Goal: Task Accomplishment & Management: Use online tool/utility

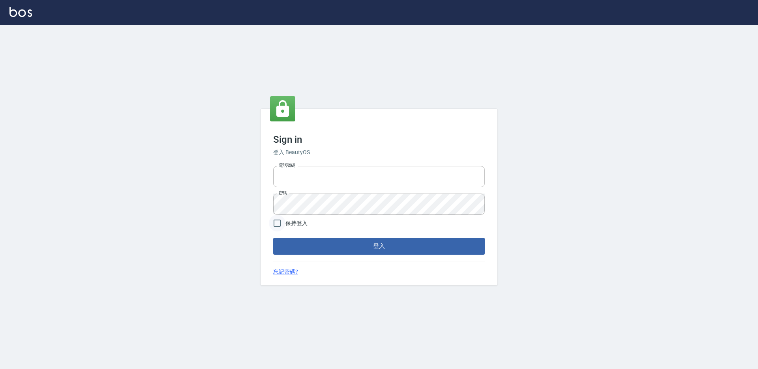
type input "1000"
click at [278, 223] on input "保持登入" at bounding box center [277, 223] width 17 height 17
checkbox input "true"
click at [302, 178] on input "1000" at bounding box center [379, 176] width 212 height 21
type input "1"
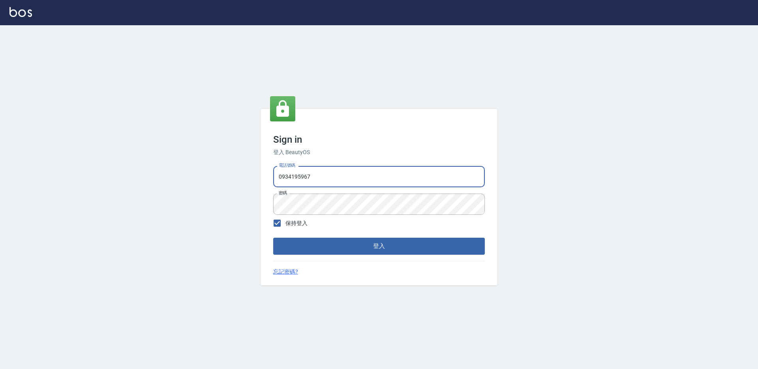
type input "0934195967"
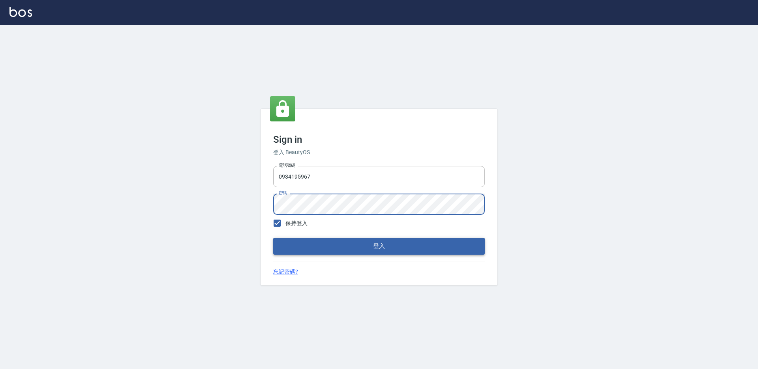
click at [318, 247] on button "登入" at bounding box center [379, 246] width 212 height 17
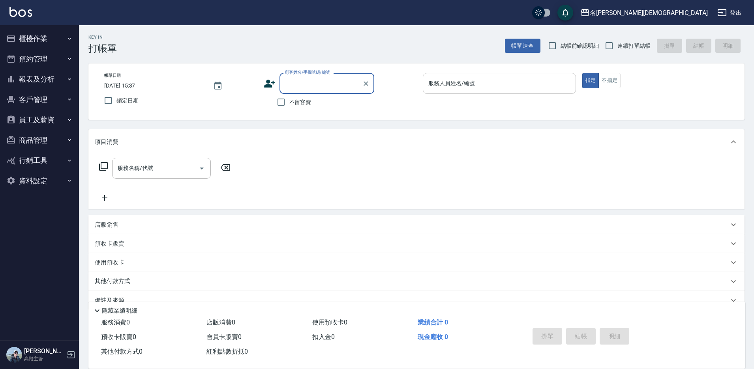
click at [438, 82] on div "服務人員姓名/編號 服務人員姓名/編號" at bounding box center [499, 83] width 153 height 21
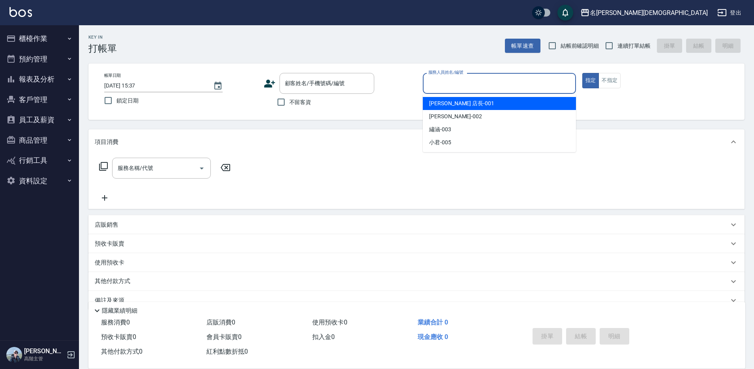
click at [454, 101] on span "[PERSON_NAME] 店長 -001" at bounding box center [461, 103] width 65 height 8
type input "[PERSON_NAME] 店長-001"
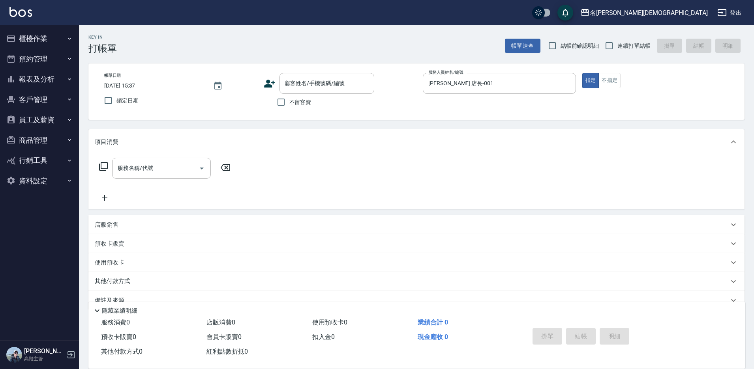
click at [101, 166] on icon at bounding box center [103, 166] width 9 height 9
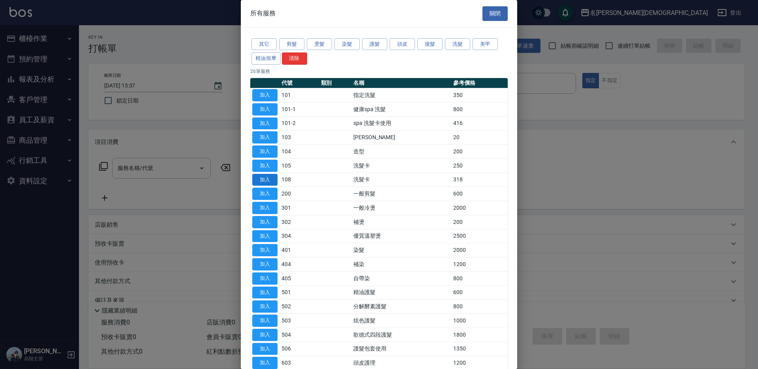
click at [265, 174] on button "加入" at bounding box center [264, 180] width 25 height 12
type input "洗髮卡(108)"
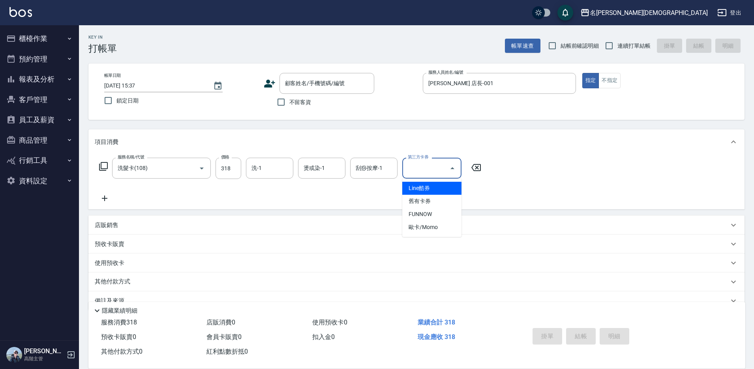
drag, startPoint x: 426, startPoint y: 165, endPoint x: 426, endPoint y: 175, distance: 9.5
click at [426, 167] on div "第三方卡券 第三方卡券" at bounding box center [431, 168] width 59 height 21
click at [418, 203] on span "舊有卡券" at bounding box center [431, 201] width 59 height 13
type input "舊有卡券"
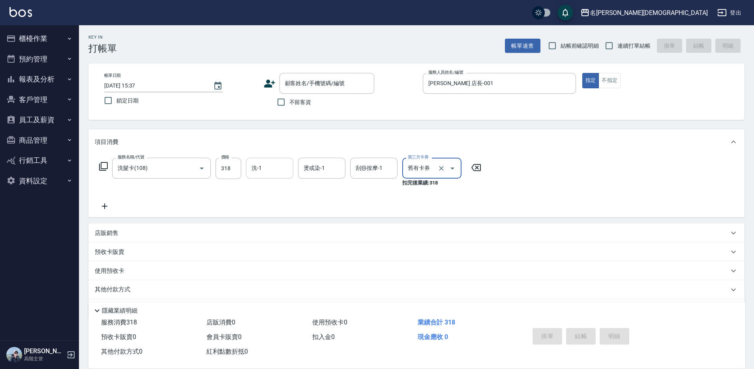
click at [262, 167] on input "洗-1" at bounding box center [269, 168] width 40 height 14
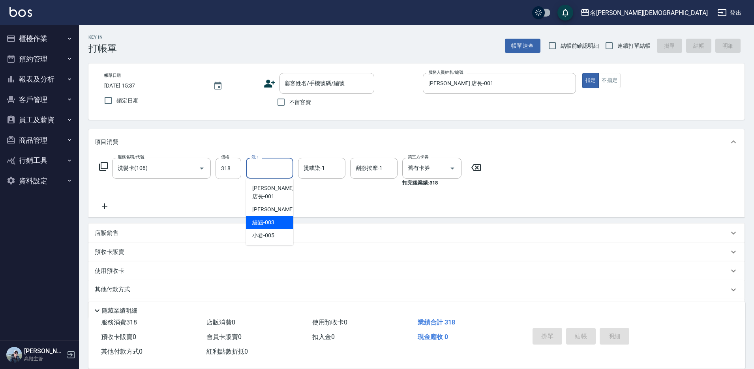
click at [276, 216] on div "繡涵 -003" at bounding box center [269, 222] width 47 height 13
type input "繡涵-003"
click at [287, 101] on input "不留客資" at bounding box center [281, 102] width 17 height 17
checkbox input "true"
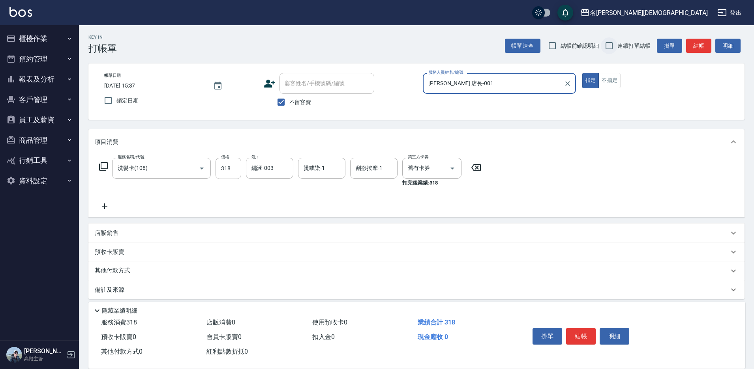
click at [612, 47] on input "連續打單結帳" at bounding box center [609, 45] width 17 height 17
checkbox input "true"
click at [578, 335] on button "結帳" at bounding box center [581, 336] width 30 height 17
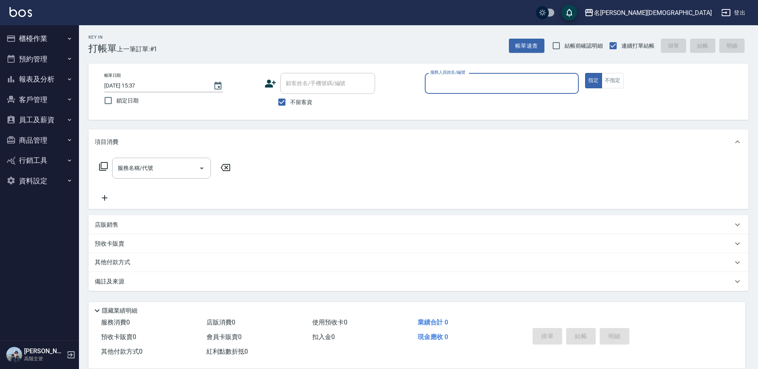
click at [460, 84] on input "服務人員姓名/編號" at bounding box center [501, 84] width 147 height 14
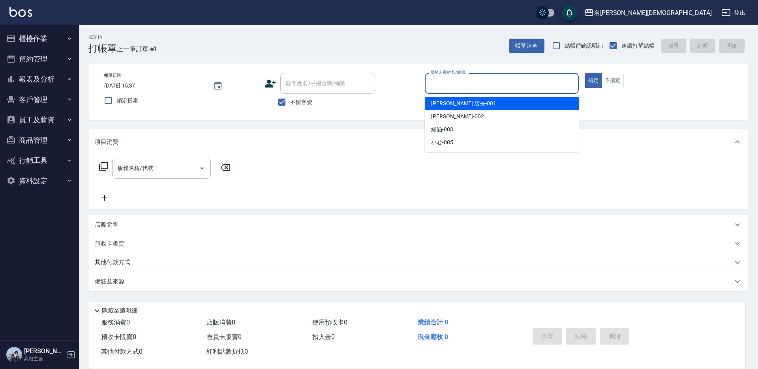
click at [459, 99] on span "[PERSON_NAME] 店長 -001" at bounding box center [463, 103] width 65 height 8
type input "[PERSON_NAME] 店長-001"
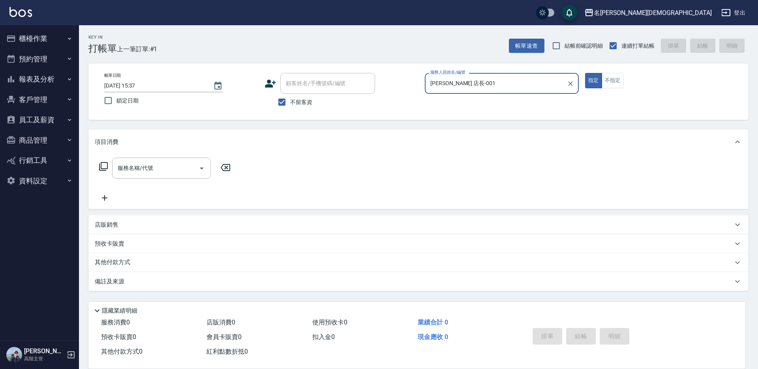
click at [101, 167] on icon at bounding box center [103, 166] width 9 height 9
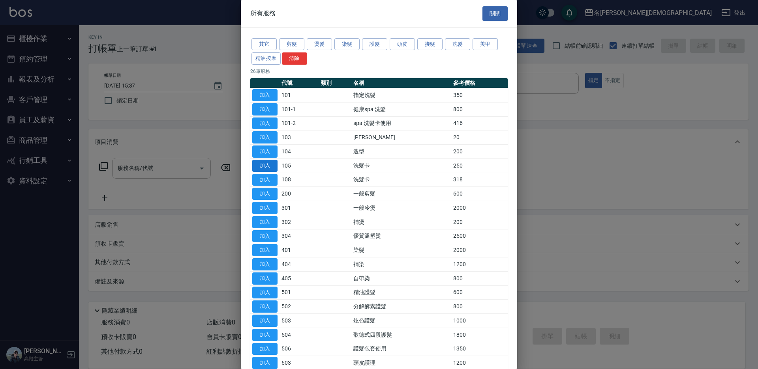
click at [268, 162] on button "加入" at bounding box center [264, 166] width 25 height 12
type input "洗髮卡(105)"
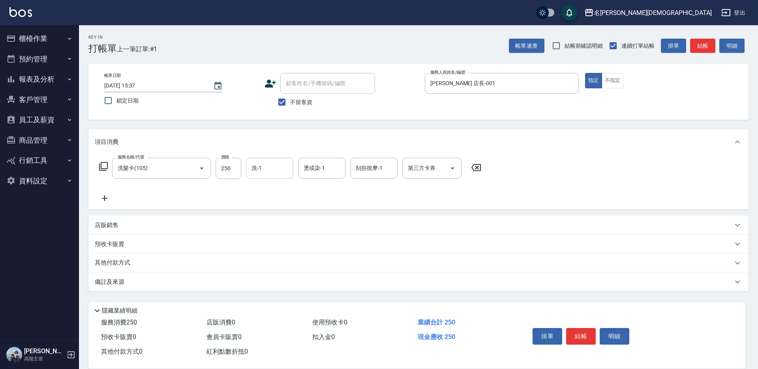
click at [272, 169] on input "洗-1" at bounding box center [269, 168] width 40 height 14
drag, startPoint x: 269, startPoint y: 217, endPoint x: 366, endPoint y: 173, distance: 106.7
click at [269, 219] on span "繡涵 -003" at bounding box center [263, 223] width 22 height 8
type input "繡涵-003"
click at [423, 172] on div "第三方卡券 第三方卡券" at bounding box center [431, 168] width 59 height 21
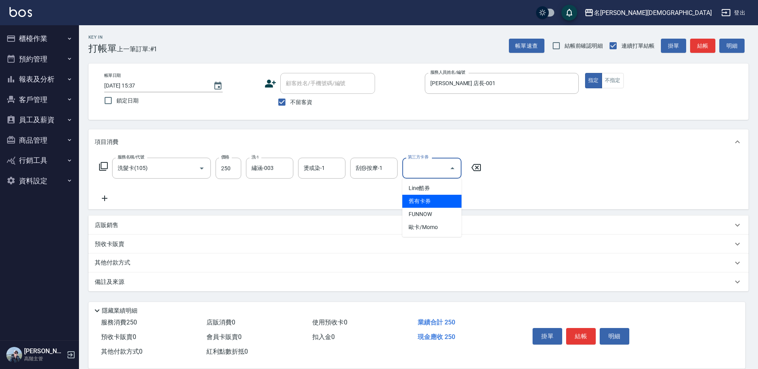
click at [433, 199] on span "舊有卡券" at bounding box center [431, 201] width 59 height 13
type input "舊有卡券"
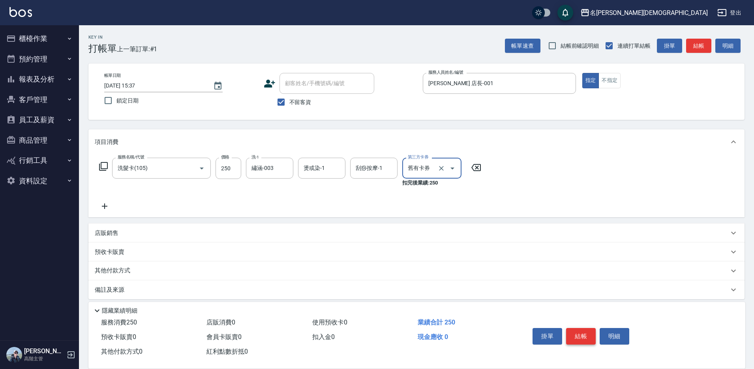
click at [582, 331] on button "結帳" at bounding box center [581, 336] width 30 height 17
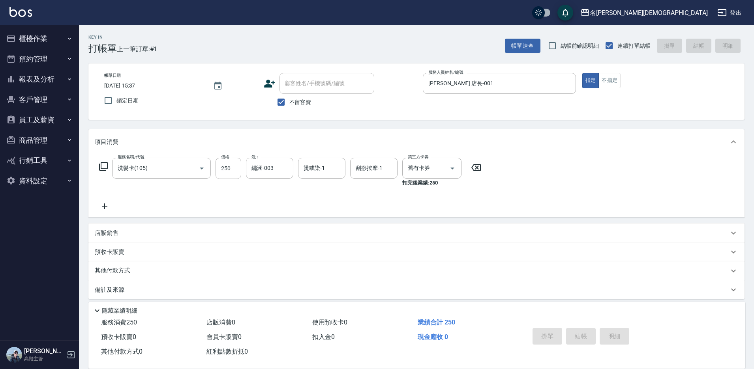
type input "[DATE] 15:39"
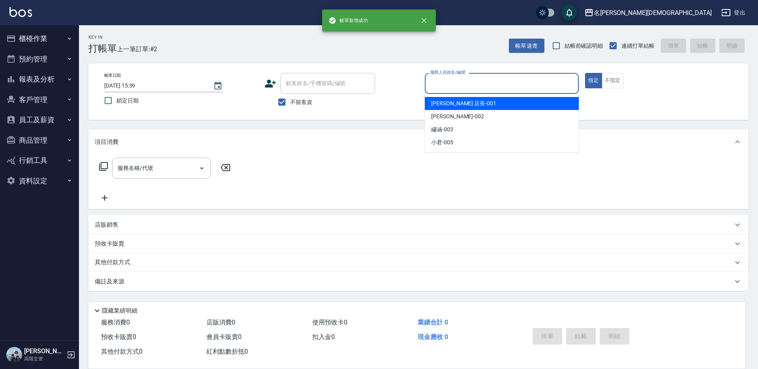
click at [438, 82] on input "服務人員姓名/編號" at bounding box center [501, 84] width 147 height 14
click at [440, 101] on span "[PERSON_NAME] 店長 -001" at bounding box center [463, 103] width 65 height 8
type input "[PERSON_NAME] 店長-001"
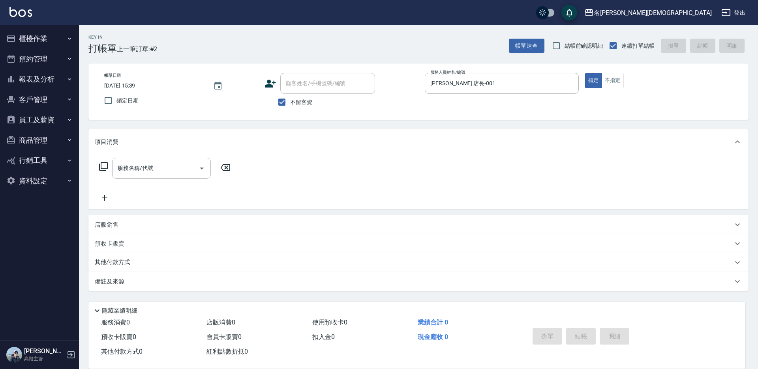
click at [103, 167] on icon at bounding box center [103, 166] width 9 height 9
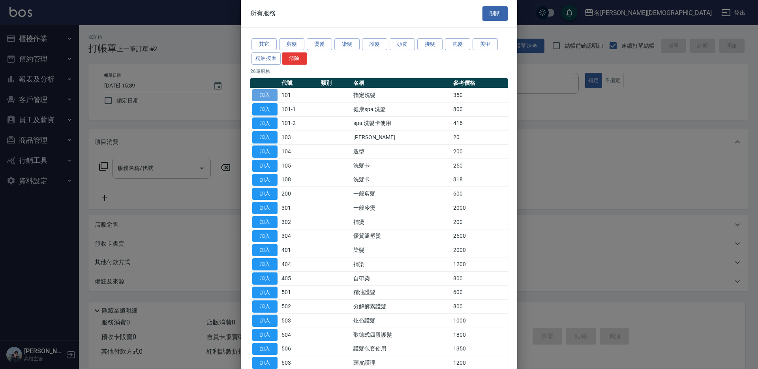
click at [262, 93] on button "加入" at bounding box center [264, 95] width 25 height 12
type input "指定洗髮(101)"
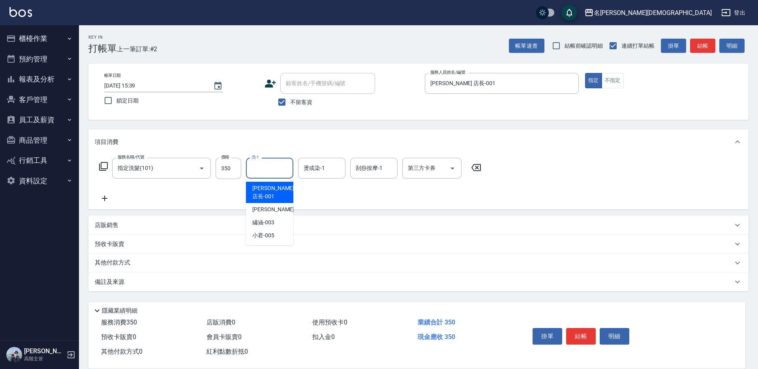
click at [273, 172] on input "洗-1" at bounding box center [269, 168] width 40 height 14
click at [278, 229] on div "小君 -005" at bounding box center [269, 235] width 47 height 13
type input "小君-005"
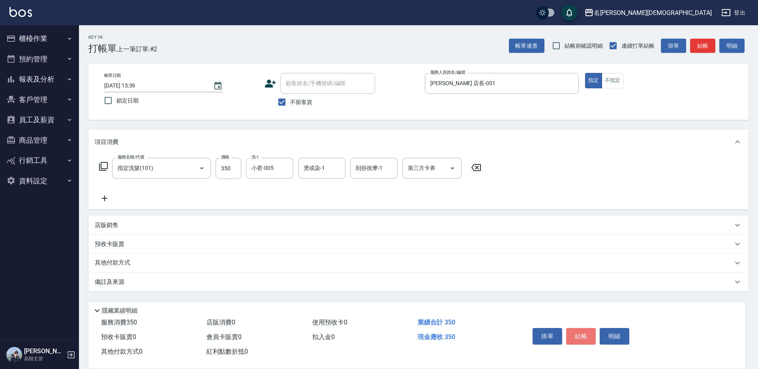
drag, startPoint x: 579, startPoint y: 331, endPoint x: 526, endPoint y: 217, distance: 125.4
click at [579, 331] on button "結帳" at bounding box center [581, 336] width 30 height 17
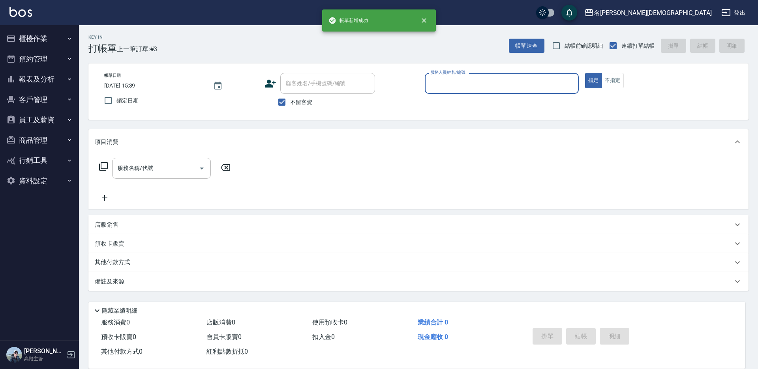
click at [439, 79] on input "服務人員姓名/編號" at bounding box center [501, 84] width 147 height 14
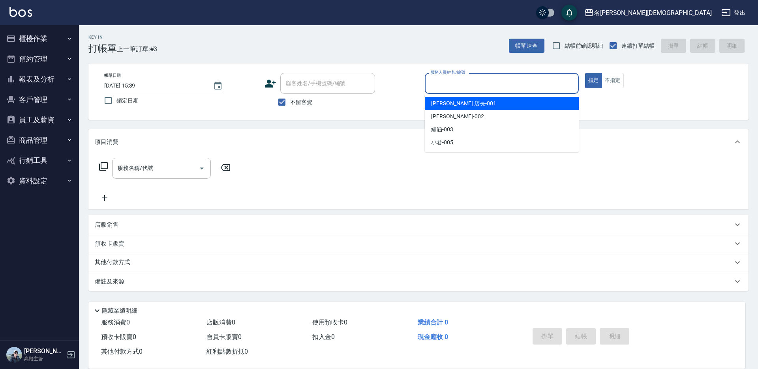
click at [440, 110] on div "[PERSON_NAME] 店長 -001" at bounding box center [502, 103] width 154 height 13
type input "[PERSON_NAME] 店長-001"
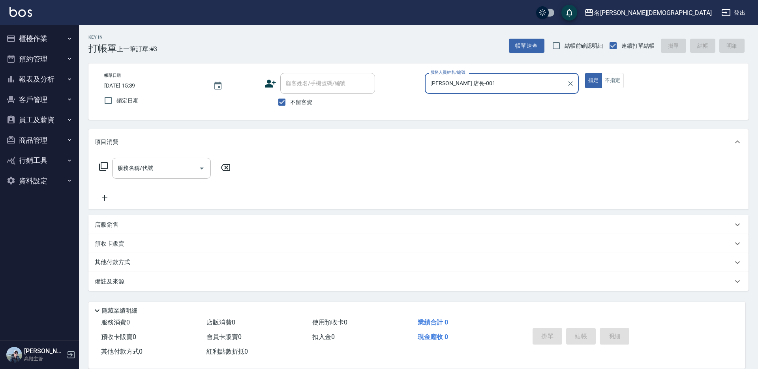
click at [105, 166] on icon at bounding box center [103, 166] width 9 height 9
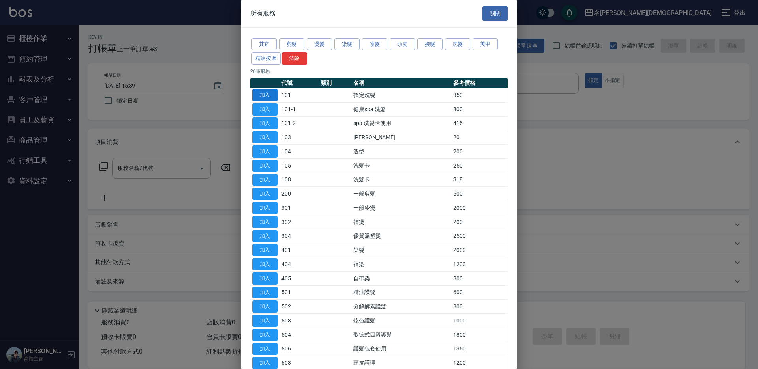
click at [269, 95] on button "加入" at bounding box center [264, 95] width 25 height 12
type input "指定洗髮(101)"
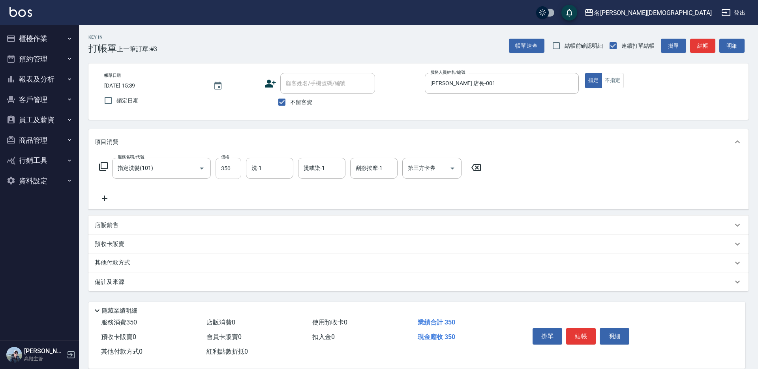
click at [237, 168] on input "350" at bounding box center [228, 168] width 26 height 21
type input "370"
click at [262, 164] on input "洗-1" at bounding box center [269, 168] width 40 height 14
click at [275, 217] on div "繡涵 -003" at bounding box center [269, 222] width 47 height 13
type input "繡涵-003"
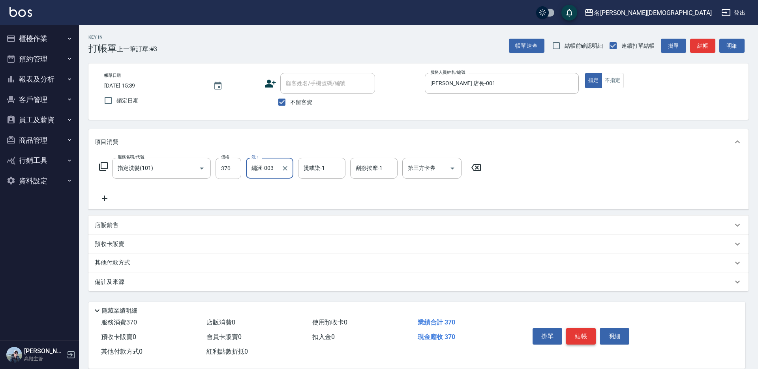
click at [573, 337] on button "結帳" at bounding box center [581, 336] width 30 height 17
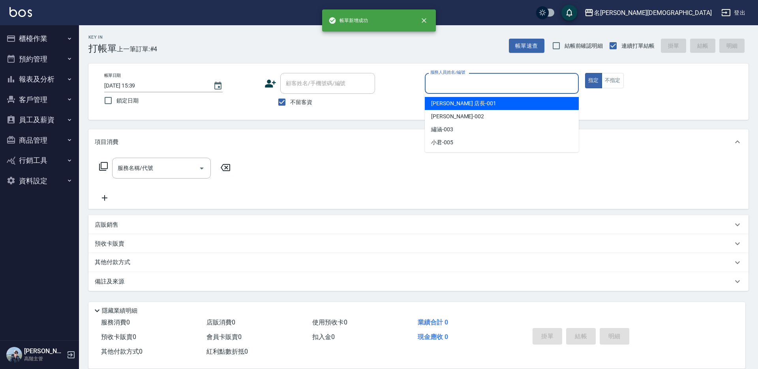
click at [440, 84] on input "服務人員姓名/編號" at bounding box center [501, 84] width 147 height 14
drag, startPoint x: 440, startPoint y: 105, endPoint x: 335, endPoint y: 117, distance: 105.3
click at [439, 105] on span "[PERSON_NAME] 店長 -001" at bounding box center [463, 103] width 65 height 8
type input "[PERSON_NAME] 店長-001"
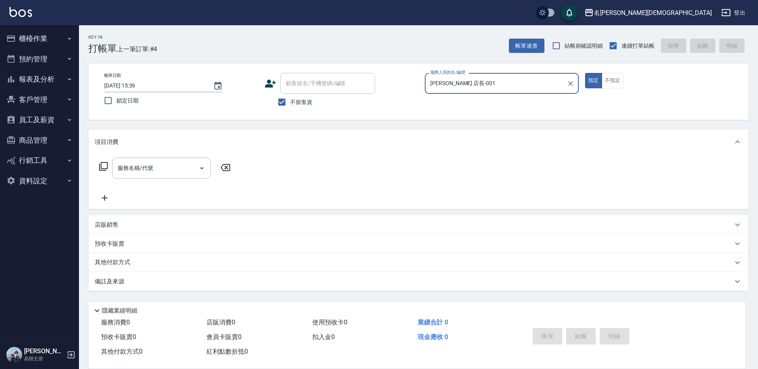
click at [103, 167] on icon at bounding box center [103, 166] width 9 height 9
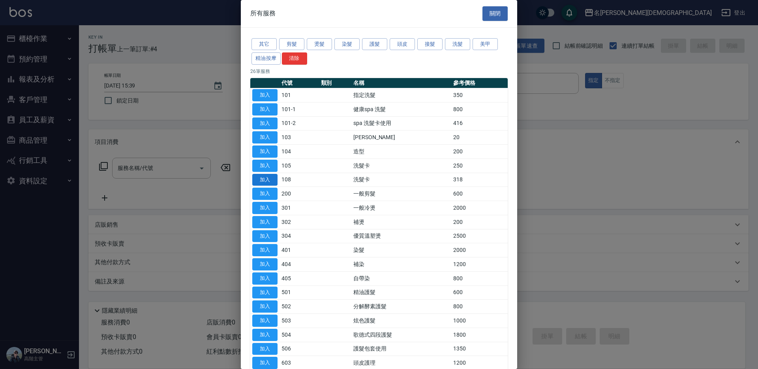
click at [266, 178] on button "加入" at bounding box center [264, 180] width 25 height 12
type input "洗髮卡(108)"
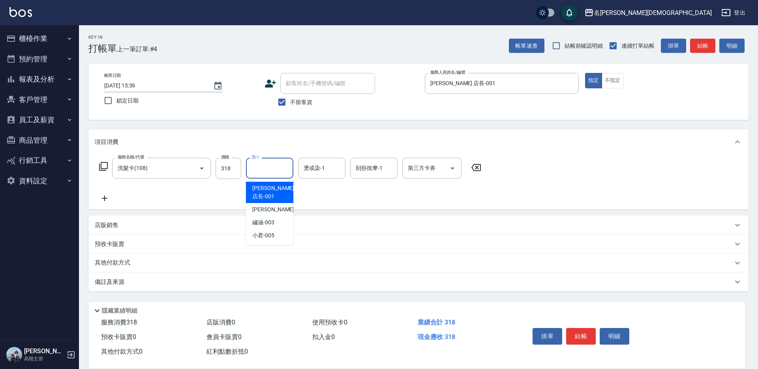
click at [270, 167] on input "洗-1" at bounding box center [269, 168] width 40 height 14
click at [285, 216] on div "繡涵 -003" at bounding box center [269, 222] width 47 height 13
type input "繡涵-003"
click at [425, 176] on div "第三方卡券" at bounding box center [431, 168] width 59 height 21
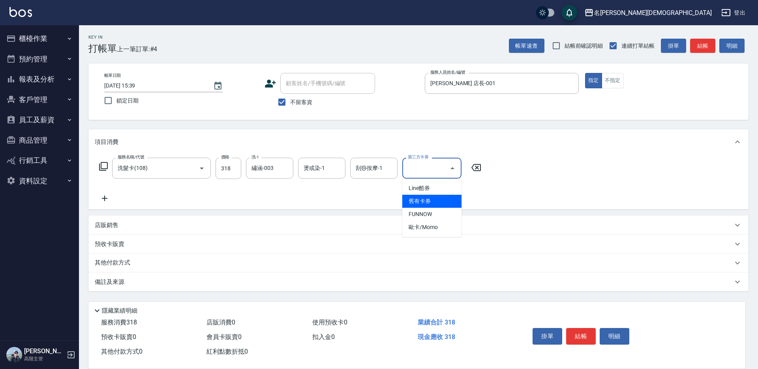
click at [436, 204] on span "舊有卡券" at bounding box center [431, 201] width 59 height 13
type input "舊有卡券"
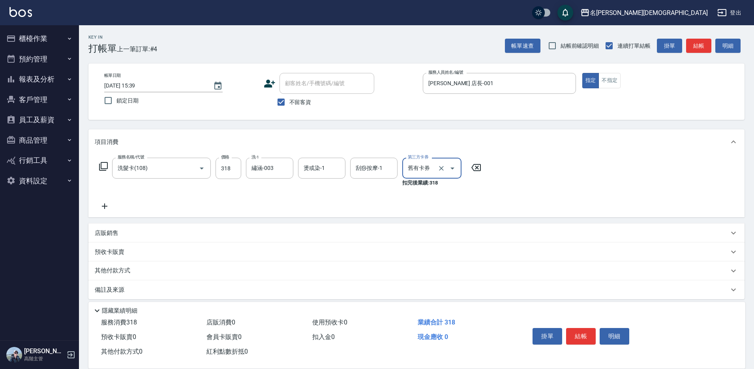
click at [577, 335] on button "結帳" at bounding box center [581, 336] width 30 height 17
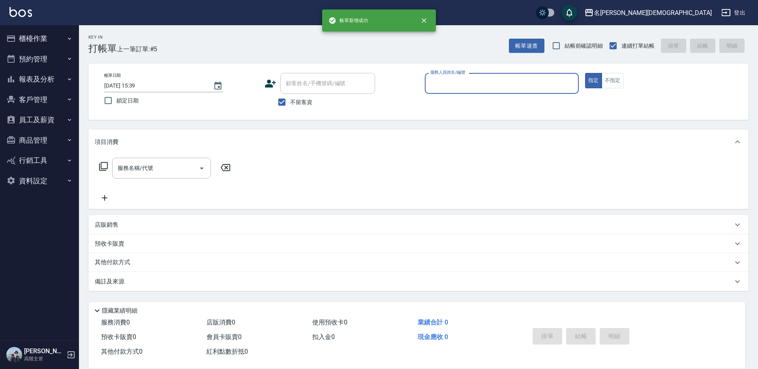
click at [452, 82] on input "服務人員姓名/編號" at bounding box center [501, 84] width 147 height 14
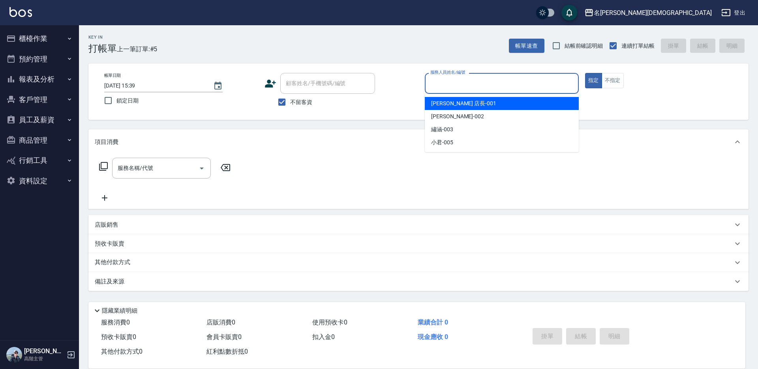
click at [449, 101] on span "[PERSON_NAME] 店長 -001" at bounding box center [463, 103] width 65 height 8
type input "[PERSON_NAME] 店長-001"
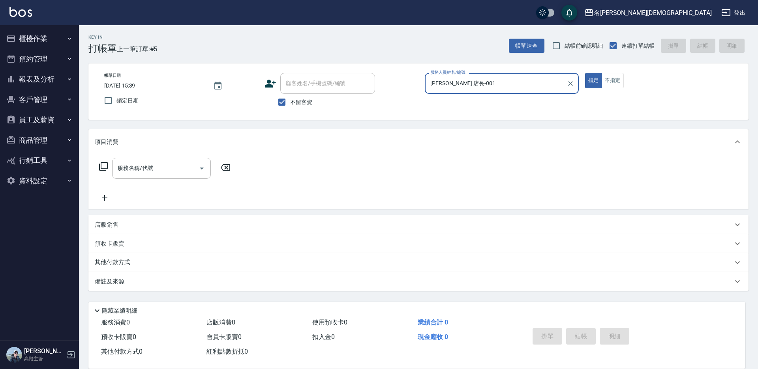
click at [104, 166] on icon at bounding box center [103, 166] width 9 height 9
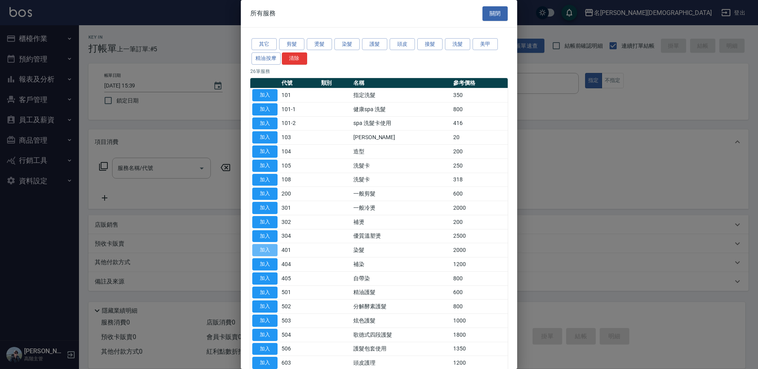
drag, startPoint x: 266, startPoint y: 251, endPoint x: 245, endPoint y: 191, distance: 63.7
click at [266, 250] on button "加入" at bounding box center [264, 250] width 25 height 12
type input "染髮(401)"
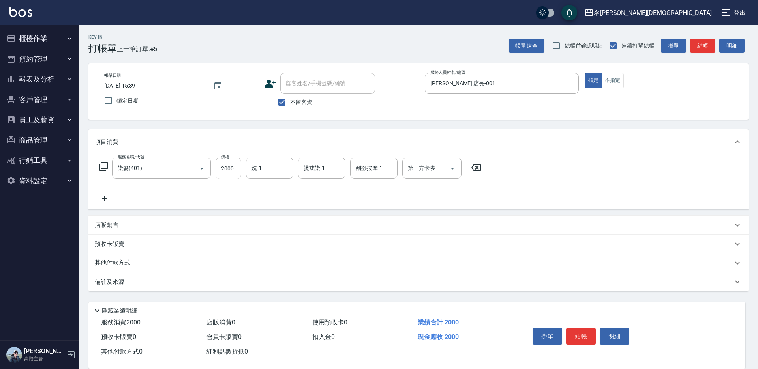
click at [235, 165] on input "2000" at bounding box center [228, 168] width 26 height 21
type input "2900"
click at [278, 169] on input "洗-1" at bounding box center [269, 168] width 40 height 14
drag, startPoint x: 276, startPoint y: 215, endPoint x: 362, endPoint y: 229, distance: 87.0
click at [277, 216] on div "繡涵 -003" at bounding box center [269, 222] width 47 height 13
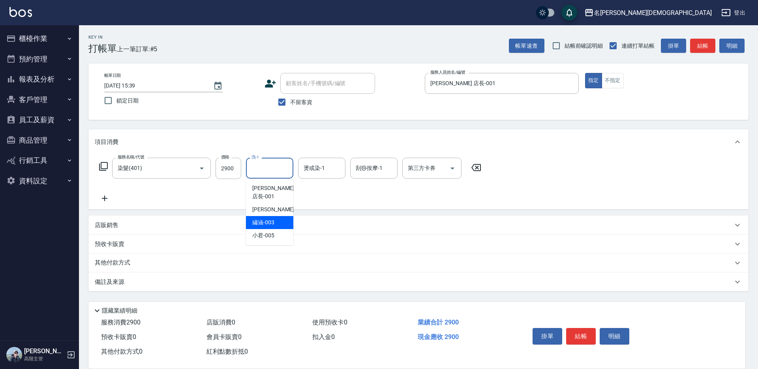
type input "繡涵-003"
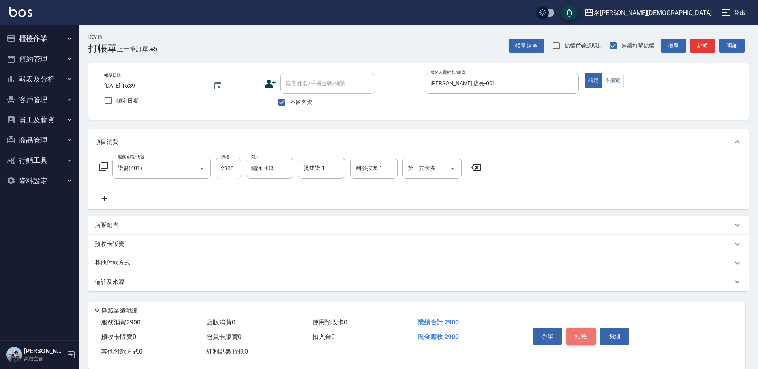
click at [587, 335] on button "結帳" at bounding box center [581, 336] width 30 height 17
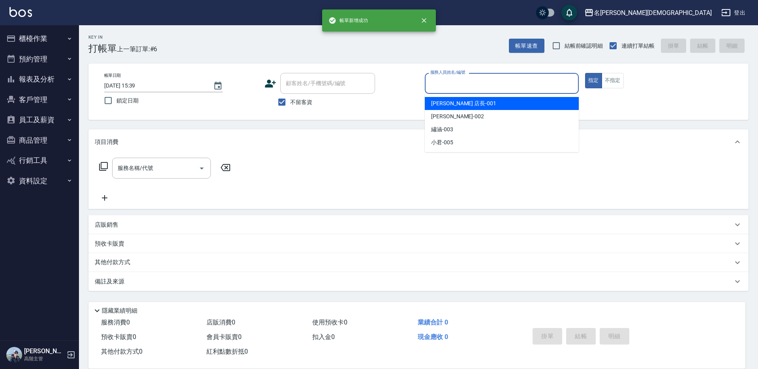
drag, startPoint x: 445, startPoint y: 88, endPoint x: 445, endPoint y: 98, distance: 10.7
click at [445, 87] on input "服務人員姓名/編號" at bounding box center [501, 84] width 147 height 14
click at [445, 100] on span "[PERSON_NAME] 店長 -001" at bounding box center [463, 103] width 65 height 8
type input "[PERSON_NAME] 店長-001"
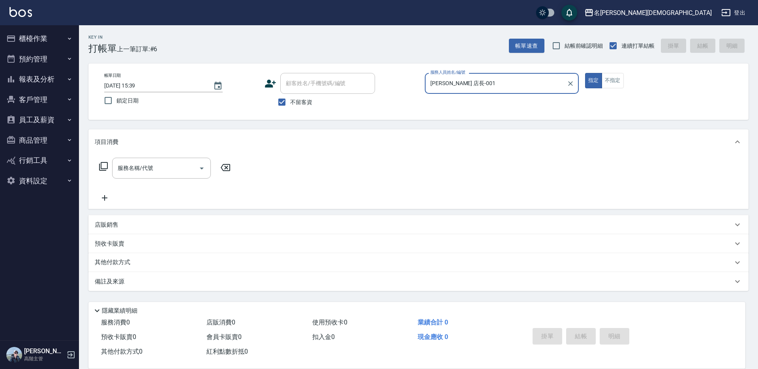
click at [104, 165] on icon at bounding box center [103, 166] width 9 height 9
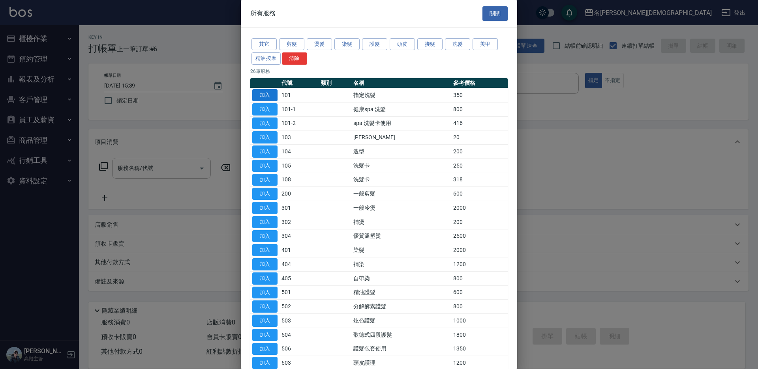
click at [261, 90] on button "加入" at bounding box center [264, 95] width 25 height 12
type input "指定洗髮(101)"
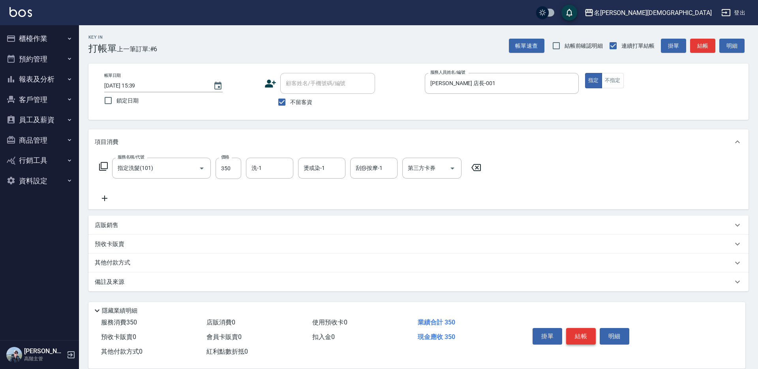
click at [575, 332] on button "結帳" at bounding box center [581, 336] width 30 height 17
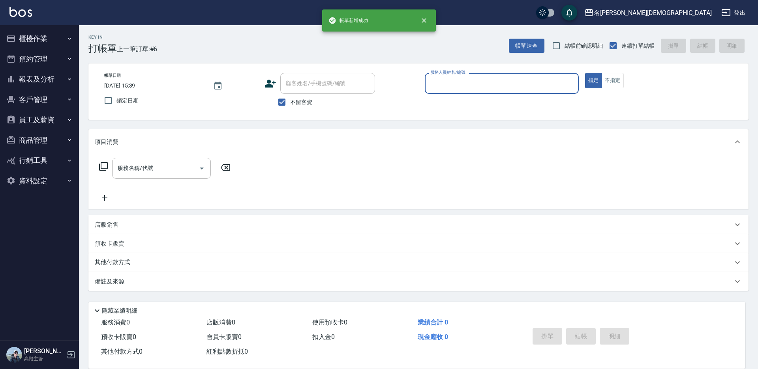
click at [452, 84] on input "服務人員姓名/編號" at bounding box center [501, 84] width 147 height 14
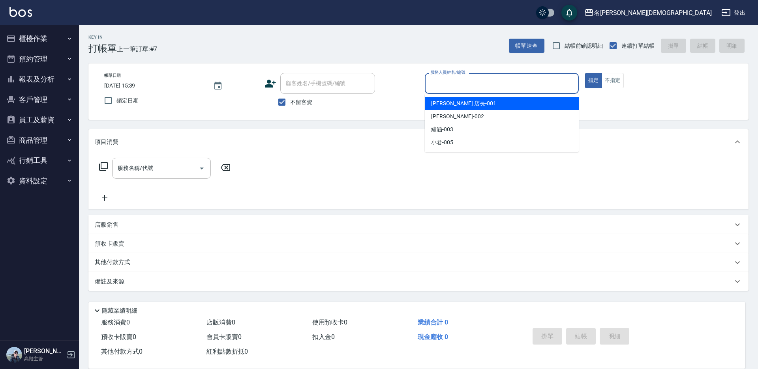
click at [453, 99] on div "[PERSON_NAME] 店長 -001" at bounding box center [502, 103] width 154 height 13
type input "[PERSON_NAME] 店長-001"
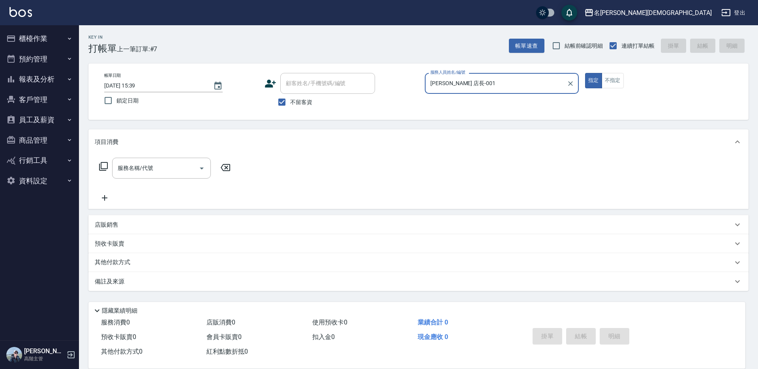
click at [102, 166] on icon at bounding box center [103, 166] width 9 height 9
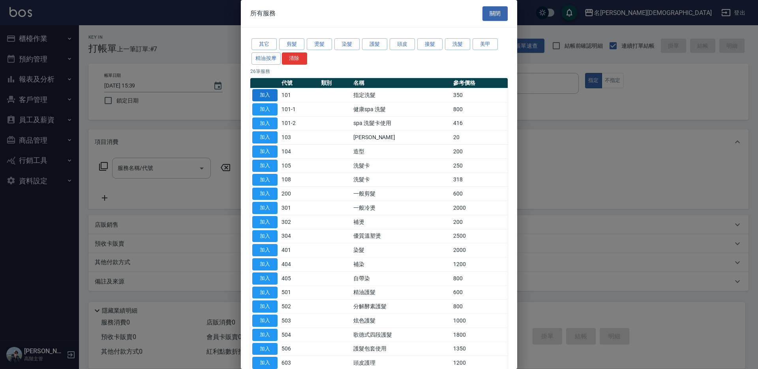
click at [264, 95] on button "加入" at bounding box center [264, 95] width 25 height 12
type input "指定洗髮(101)"
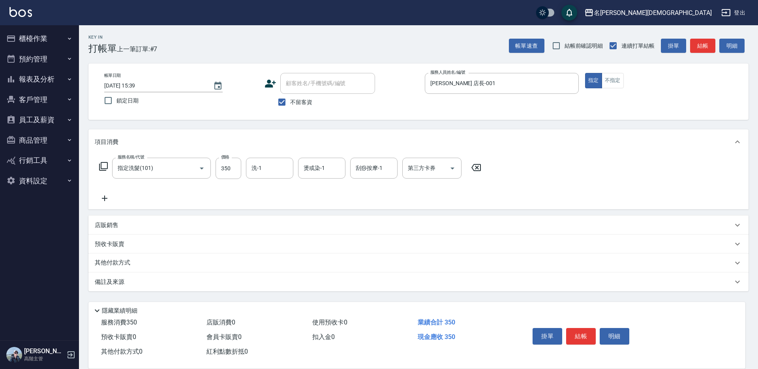
click at [103, 164] on icon at bounding box center [103, 166] width 9 height 9
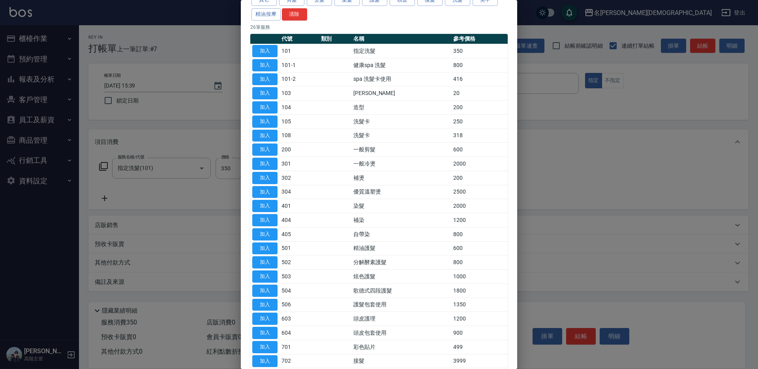
scroll to position [79, 0]
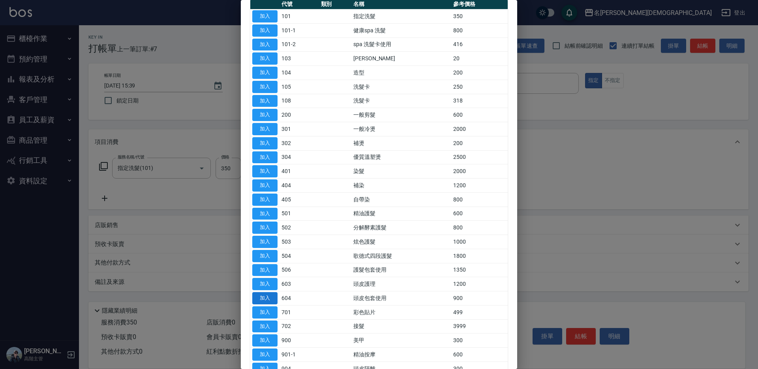
click at [267, 298] on button "加入" at bounding box center [264, 298] width 25 height 12
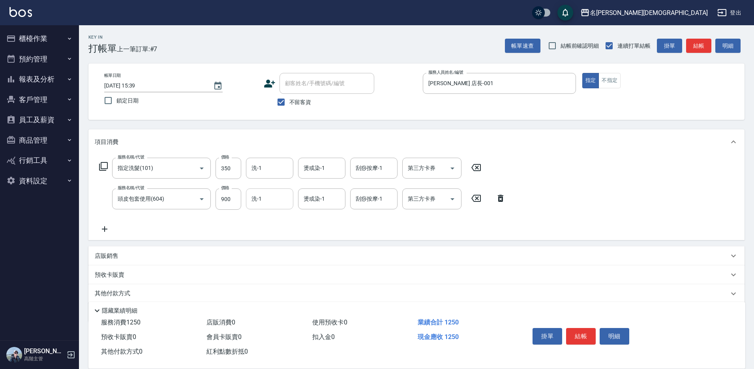
click at [274, 199] on input "洗-1" at bounding box center [269, 199] width 40 height 14
click at [275, 247] on div "繡涵 -003" at bounding box center [269, 253] width 47 height 13
type input "繡涵-003"
click at [273, 169] on input "洗-1" at bounding box center [269, 168] width 40 height 14
click at [269, 219] on span "繡涵 -003" at bounding box center [263, 223] width 22 height 8
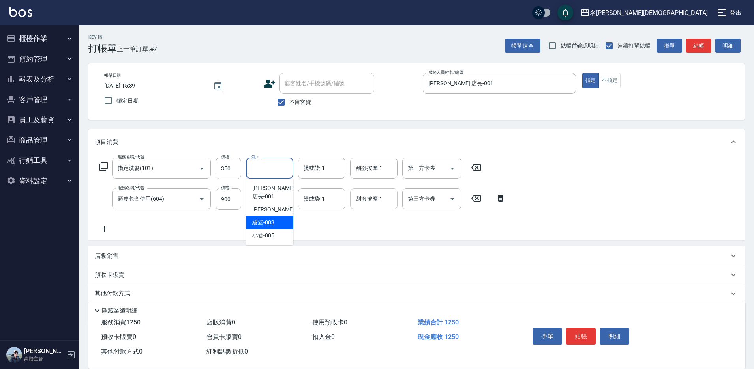
type input "繡涵-003"
click at [422, 200] on div "第三方卡券 第三方卡券" at bounding box center [431, 199] width 59 height 21
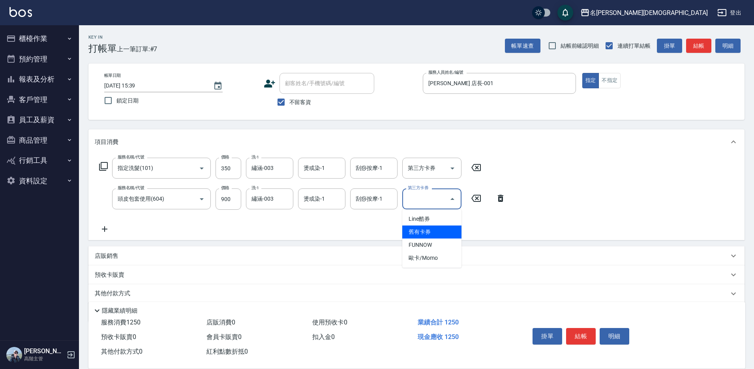
click at [431, 232] on span "舊有卡券" at bounding box center [431, 232] width 59 height 13
type input "舊有卡券"
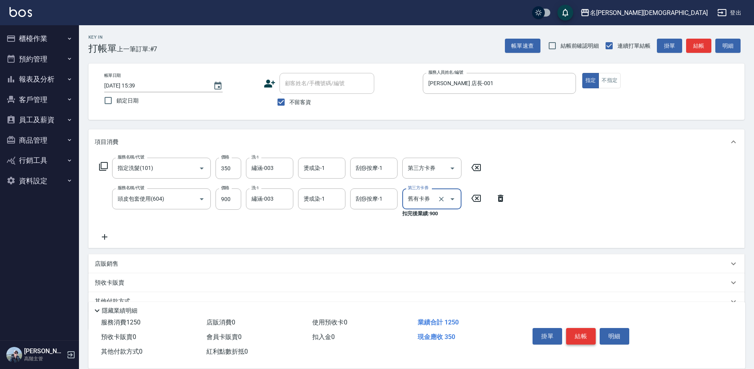
click at [575, 335] on button "結帳" at bounding box center [581, 336] width 30 height 17
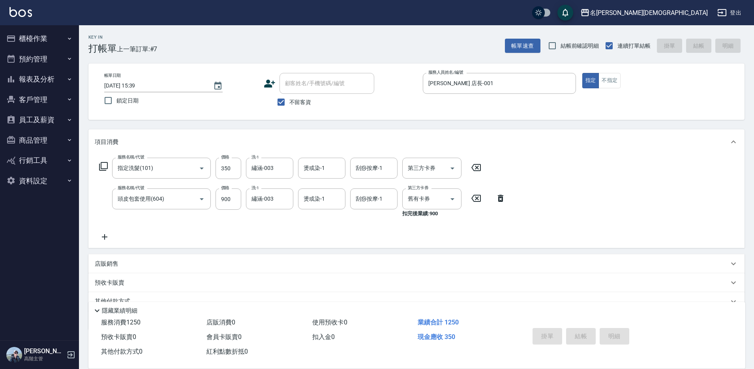
type input "[DATE] 15:40"
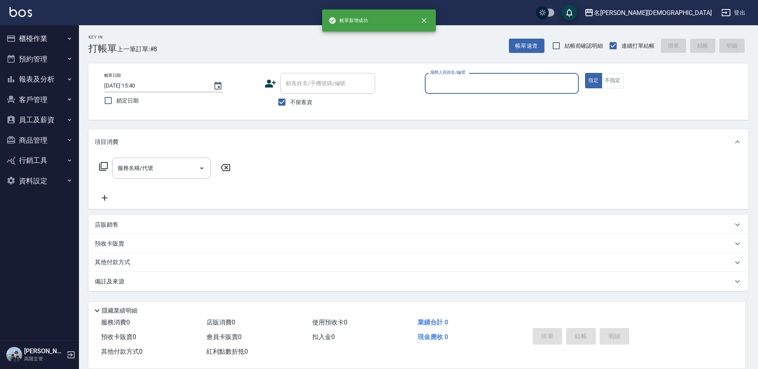
click at [451, 79] on input "服務人員姓名/編號" at bounding box center [501, 84] width 147 height 14
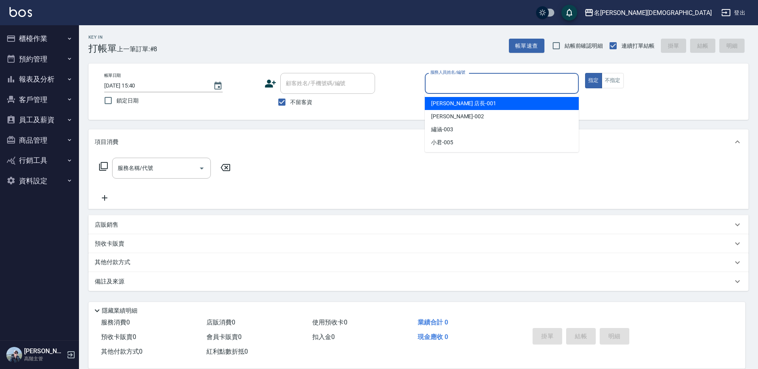
click at [450, 98] on div "[PERSON_NAME] 店長 -001" at bounding box center [502, 103] width 154 height 13
type input "[PERSON_NAME] 店長-001"
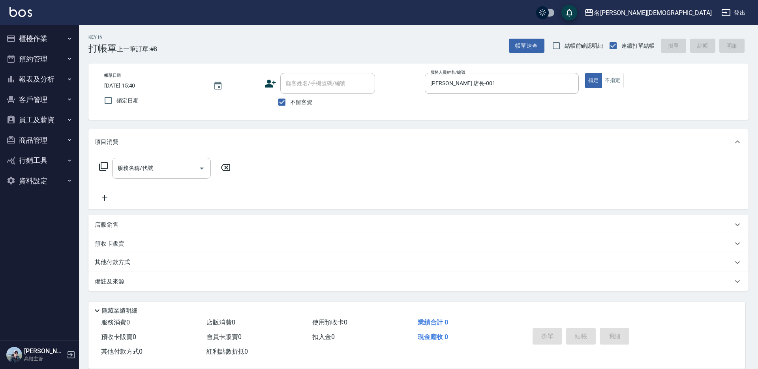
click at [104, 225] on p "店販銷售" at bounding box center [107, 225] width 24 height 8
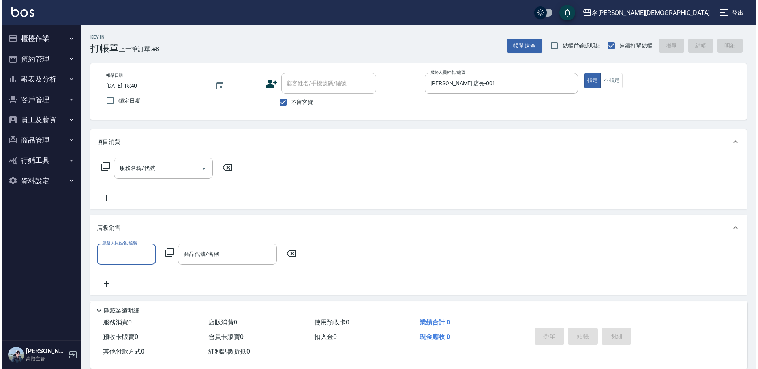
scroll to position [0, 0]
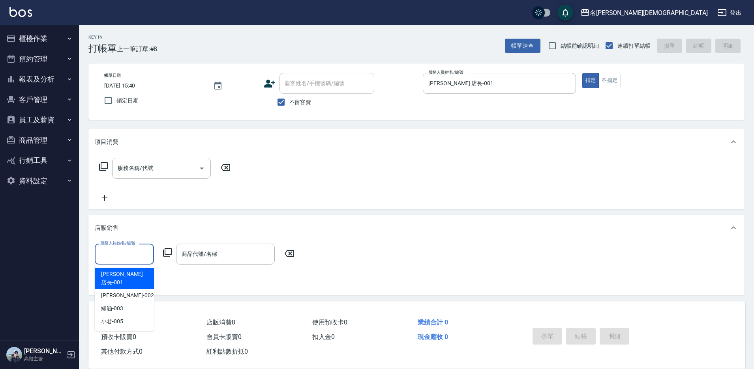
click at [114, 249] on input "服務人員姓名/編號" at bounding box center [124, 254] width 52 height 14
click at [141, 275] on div "[PERSON_NAME] 店長 -001" at bounding box center [124, 278] width 59 height 21
type input "[PERSON_NAME] 店長-001"
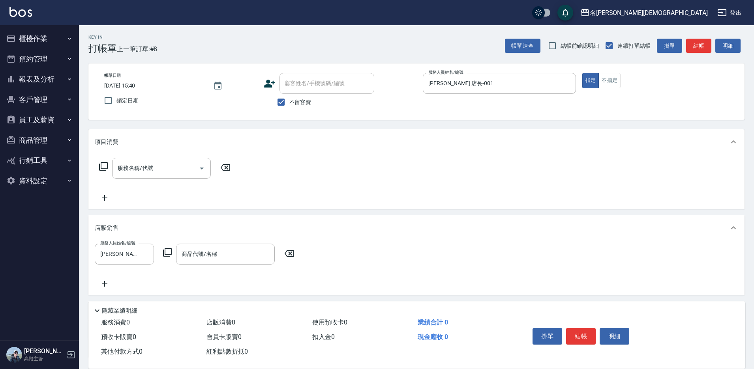
click at [167, 249] on icon at bounding box center [167, 252] width 9 height 9
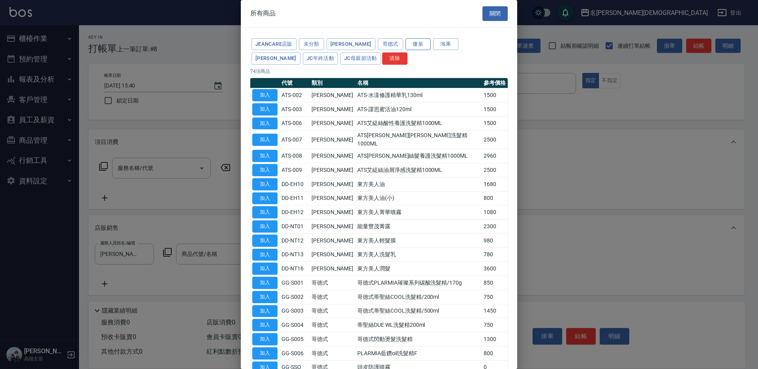
click at [405, 44] on button "優泉" at bounding box center [417, 44] width 25 height 12
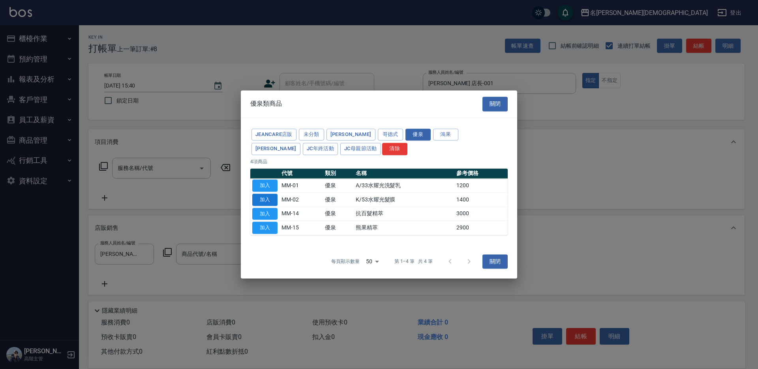
click at [260, 199] on button "加入" at bounding box center [264, 200] width 25 height 12
type input "K/53水耀光髮膜"
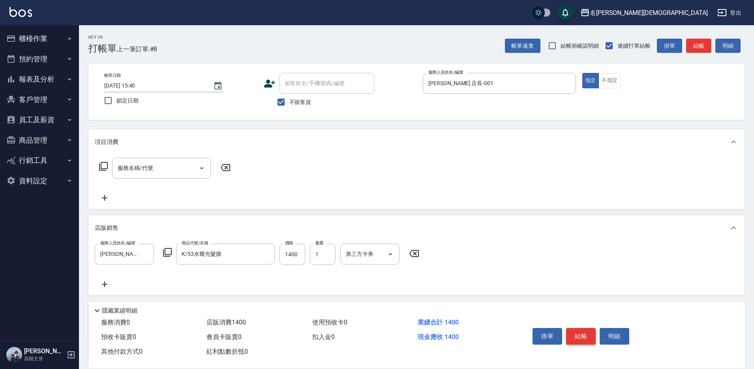
click at [578, 332] on button "結帳" at bounding box center [581, 336] width 30 height 17
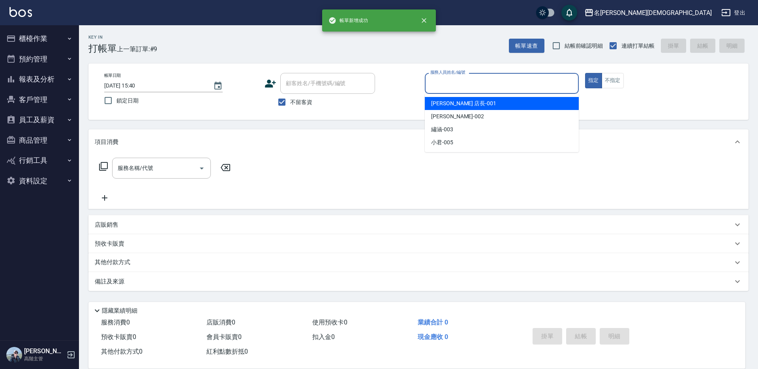
drag, startPoint x: 438, startPoint y: 84, endPoint x: 450, endPoint y: 96, distance: 16.8
click at [439, 84] on input "服務人員姓名/編號" at bounding box center [501, 84] width 147 height 14
click at [450, 99] on span "[PERSON_NAME] 店長 -001" at bounding box center [463, 103] width 65 height 8
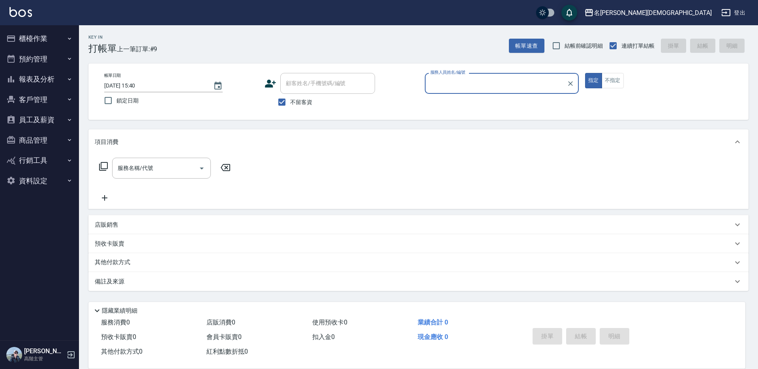
type input "[PERSON_NAME] 店長-001"
click at [100, 169] on icon at bounding box center [103, 166] width 9 height 9
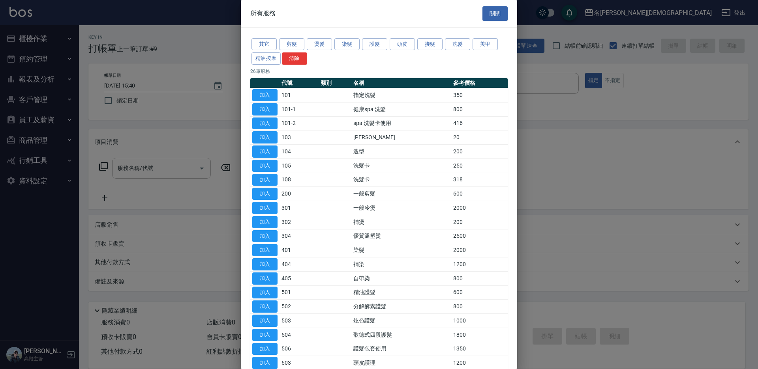
click at [259, 94] on button "加入" at bounding box center [264, 95] width 25 height 12
type input "指定洗髮(101)"
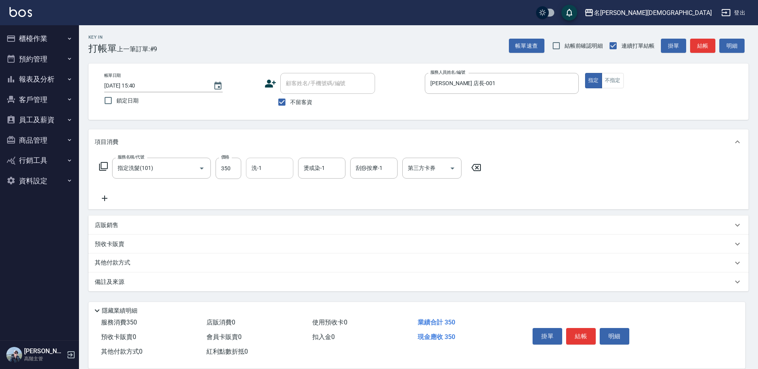
click at [272, 172] on input "洗-1" at bounding box center [269, 168] width 40 height 14
drag, startPoint x: 284, startPoint y: 215, endPoint x: 253, endPoint y: 197, distance: 35.4
click at [283, 216] on div "繡涵 -003" at bounding box center [269, 222] width 47 height 13
type input "繡涵-003"
click at [104, 167] on icon at bounding box center [103, 166] width 9 height 9
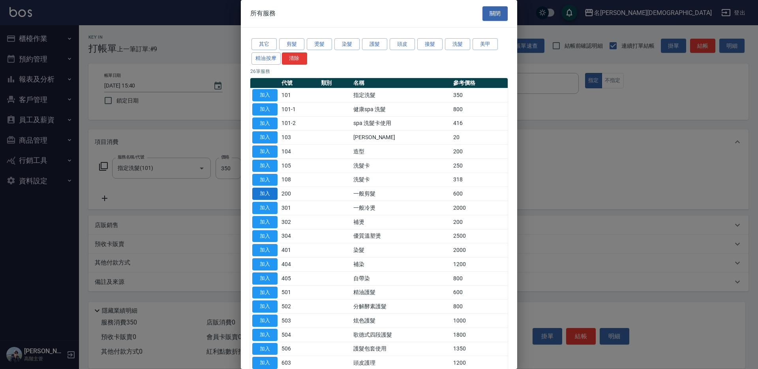
click at [266, 188] on button "加入" at bounding box center [264, 194] width 25 height 12
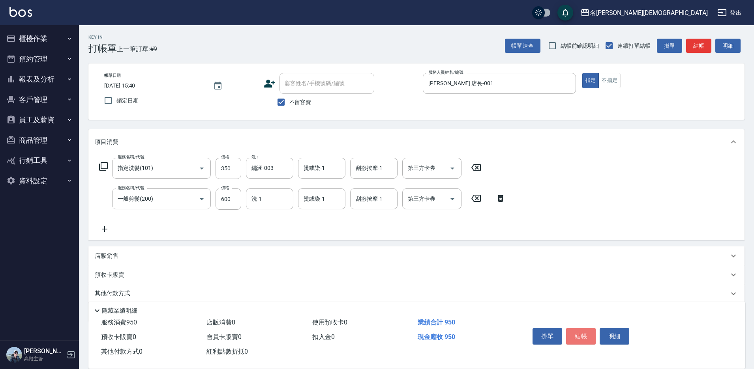
drag, startPoint x: 577, startPoint y: 329, endPoint x: 573, endPoint y: 315, distance: 14.4
click at [576, 329] on button "結帳" at bounding box center [581, 336] width 30 height 17
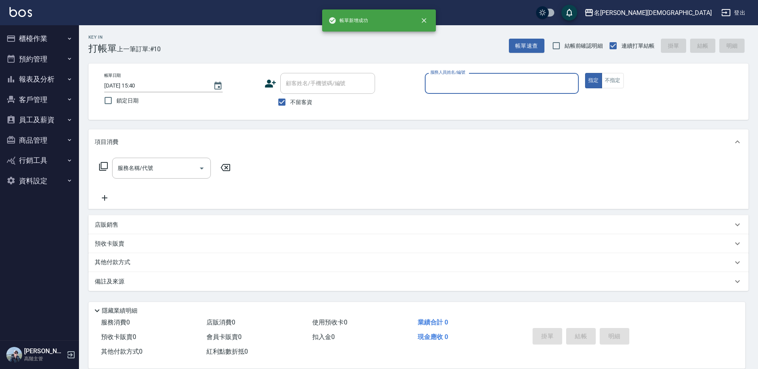
click at [449, 74] on label "服務人員姓名/編號" at bounding box center [447, 72] width 35 height 6
click at [449, 77] on input "服務人員姓名/編號" at bounding box center [501, 84] width 147 height 14
click at [449, 88] on input "服務人員姓名/編號" at bounding box center [501, 84] width 147 height 14
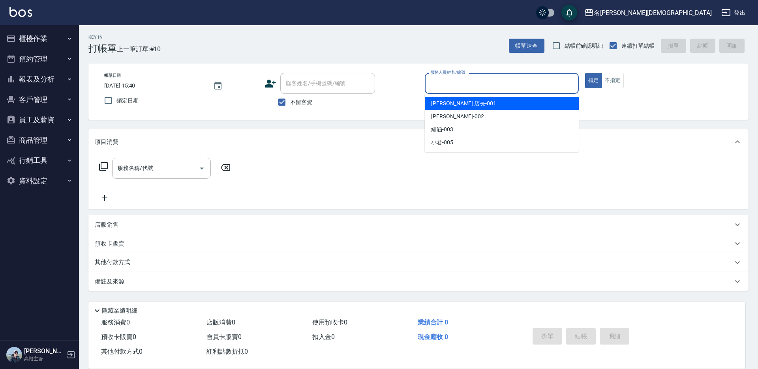
click at [446, 101] on span "[PERSON_NAME] 店長 -001" at bounding box center [463, 103] width 65 height 8
type input "[PERSON_NAME] 店長-001"
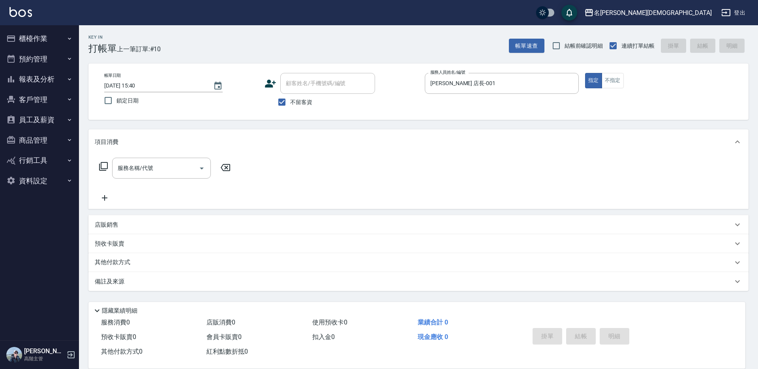
click at [100, 165] on icon at bounding box center [103, 166] width 9 height 9
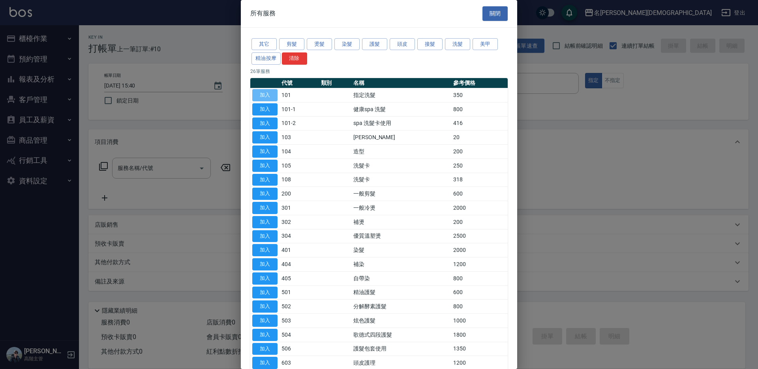
click at [257, 96] on button "加入" at bounding box center [264, 95] width 25 height 12
type input "指定洗髮(101)"
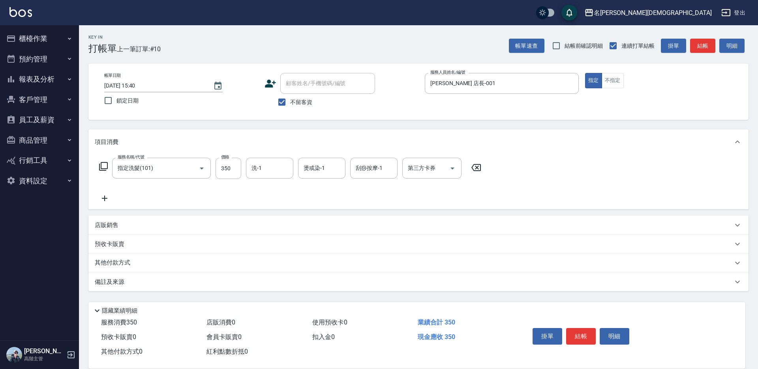
click at [103, 163] on icon at bounding box center [103, 166] width 9 height 9
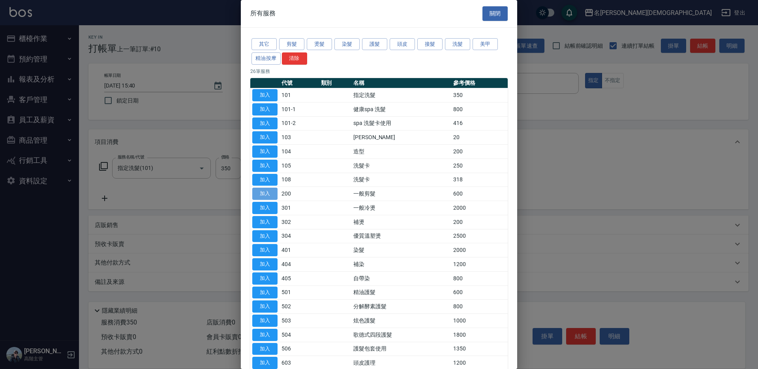
click at [272, 194] on button "加入" at bounding box center [264, 194] width 25 height 12
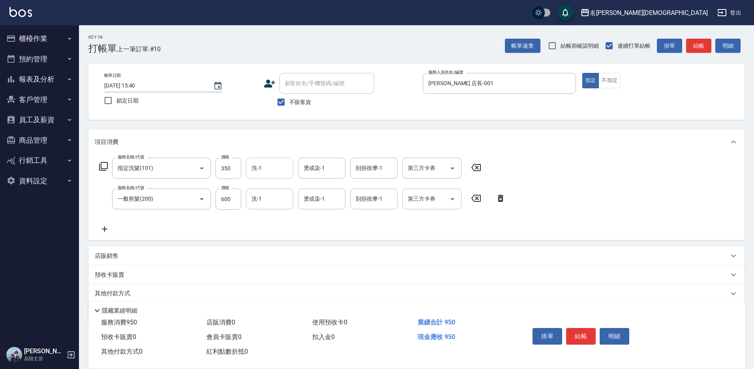
click at [272, 170] on input "洗-1" at bounding box center [269, 168] width 40 height 14
click at [278, 216] on div "繡涵 -003" at bounding box center [269, 222] width 47 height 13
type input "繡涵-003"
click at [578, 332] on button "結帳" at bounding box center [581, 336] width 30 height 17
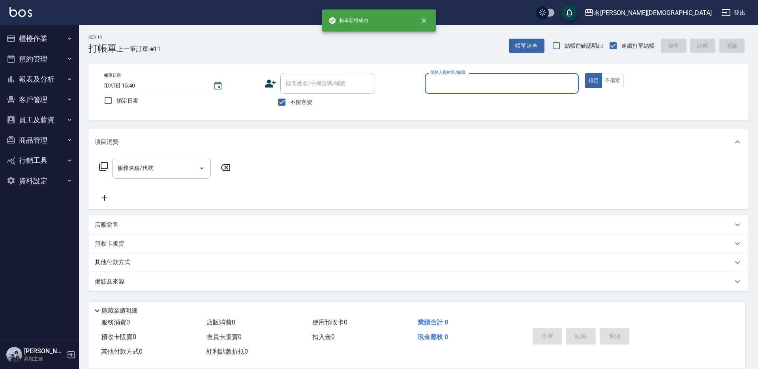
click at [450, 89] on input "服務人員姓名/編號" at bounding box center [501, 84] width 147 height 14
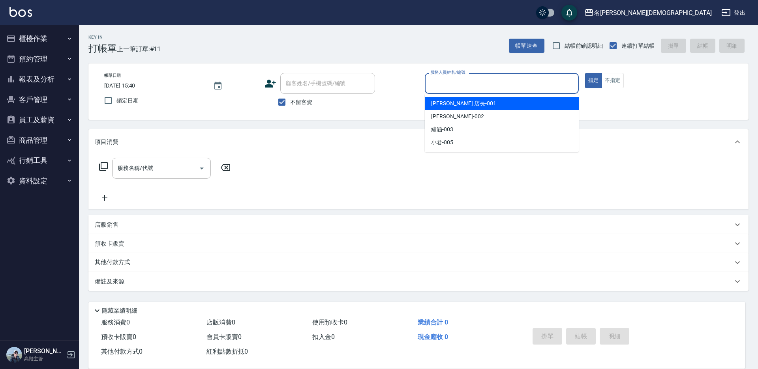
click at [447, 103] on span "[PERSON_NAME] 店長 -001" at bounding box center [463, 103] width 65 height 8
type input "[PERSON_NAME] 店長-001"
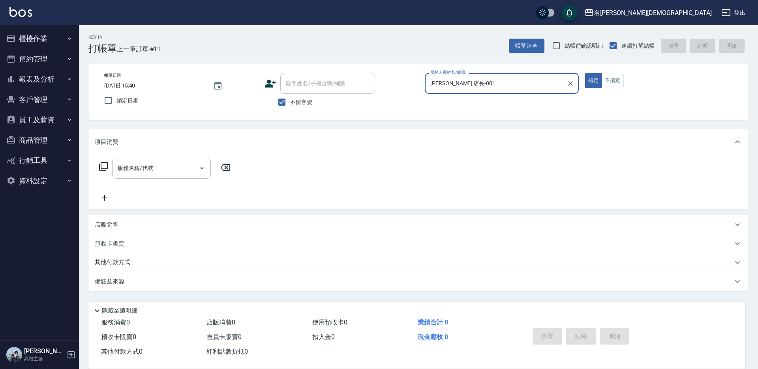
click at [103, 164] on icon at bounding box center [103, 166] width 9 height 9
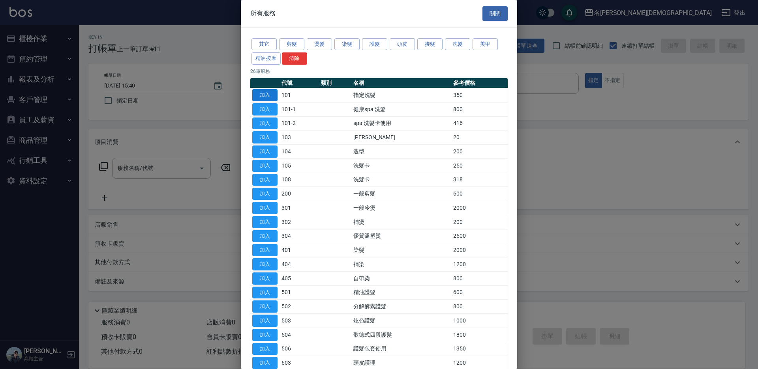
click at [270, 93] on button "加入" at bounding box center [264, 95] width 25 height 12
type input "指定洗髮(101)"
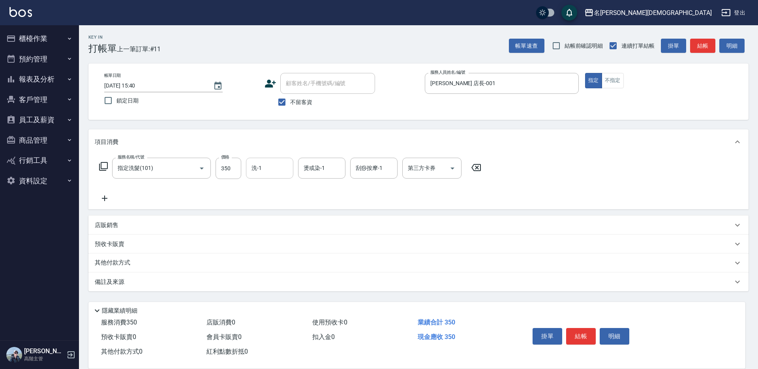
click at [247, 166] on div "洗-1" at bounding box center [269, 168] width 47 height 21
click at [263, 219] on span "繡涵 -003" at bounding box center [263, 223] width 22 height 8
type input "繡涵-003"
click at [101, 164] on icon at bounding box center [103, 166] width 9 height 9
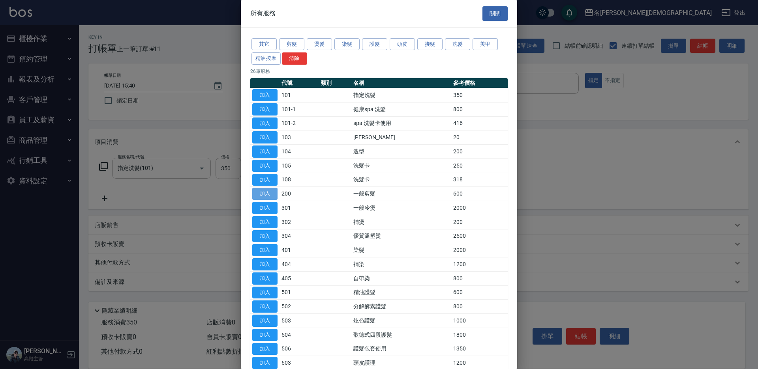
click at [269, 193] on button "加入" at bounding box center [264, 194] width 25 height 12
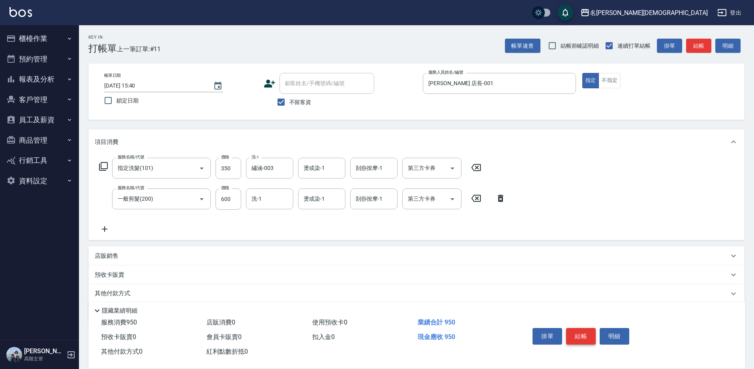
click at [581, 331] on button "結帳" at bounding box center [581, 336] width 30 height 17
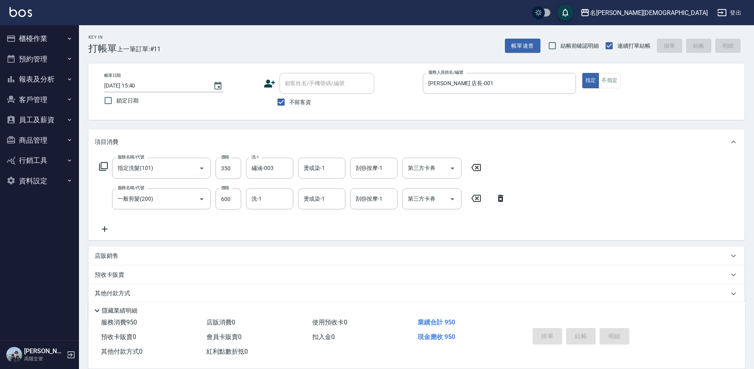
type input "[DATE] 15:41"
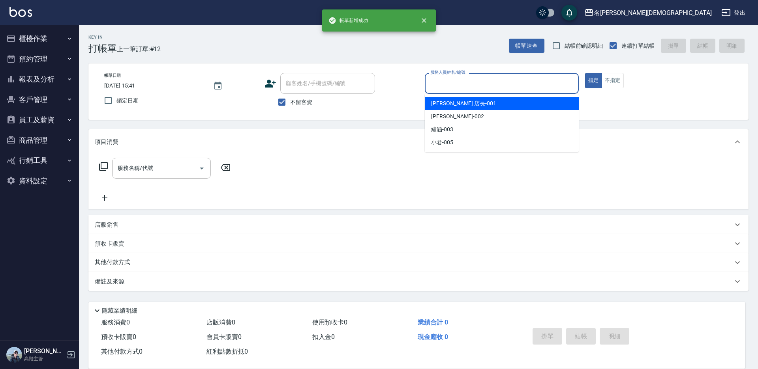
click at [456, 82] on input "服務人員姓名/編號" at bounding box center [501, 84] width 147 height 14
click at [444, 103] on span "[PERSON_NAME] 店長 -001" at bounding box center [463, 103] width 65 height 8
type input "[PERSON_NAME] 店長-001"
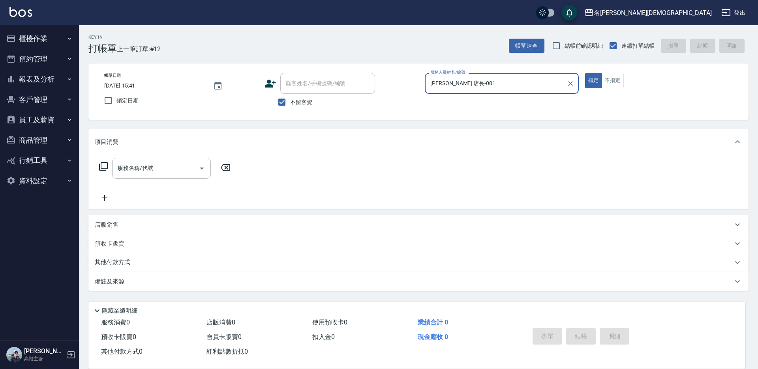
click at [104, 165] on icon at bounding box center [103, 166] width 9 height 9
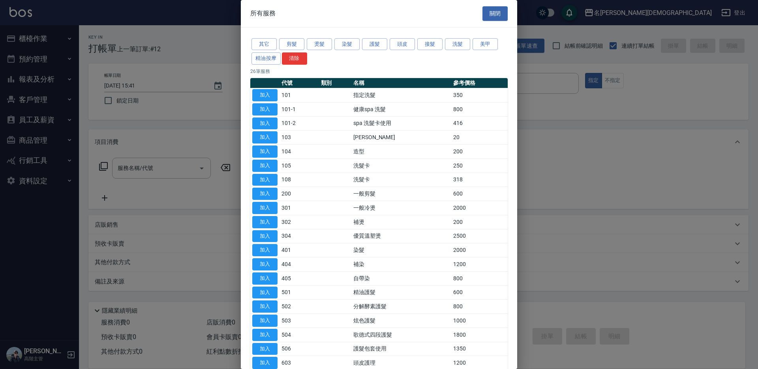
drag, startPoint x: 268, startPoint y: 94, endPoint x: 283, endPoint y: 127, distance: 36.6
click at [268, 94] on button "加入" at bounding box center [264, 95] width 25 height 12
type input "指定洗髮(101)"
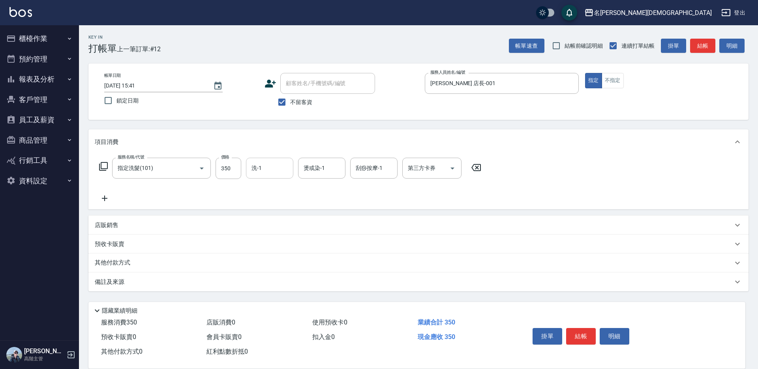
click at [272, 167] on input "洗-1" at bounding box center [269, 168] width 40 height 14
click at [276, 216] on div "繡涵 -003" at bounding box center [269, 222] width 47 height 13
type input "繡涵-003"
click at [101, 165] on icon at bounding box center [103, 166] width 9 height 9
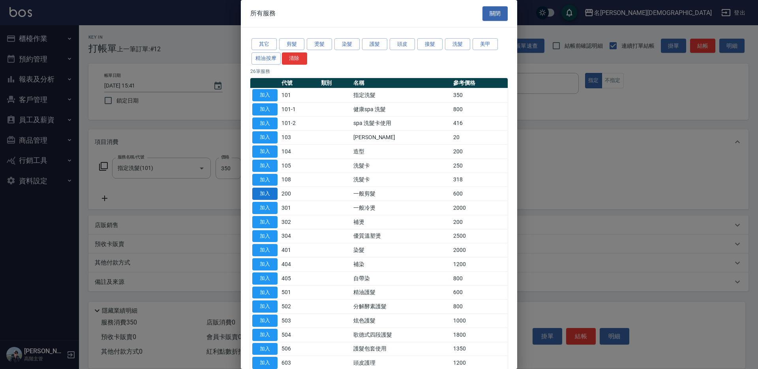
click at [259, 188] on button "加入" at bounding box center [264, 194] width 25 height 12
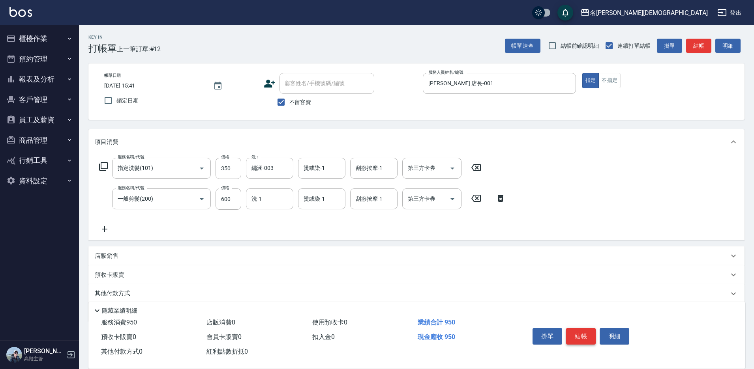
click at [581, 333] on button "結帳" at bounding box center [581, 336] width 30 height 17
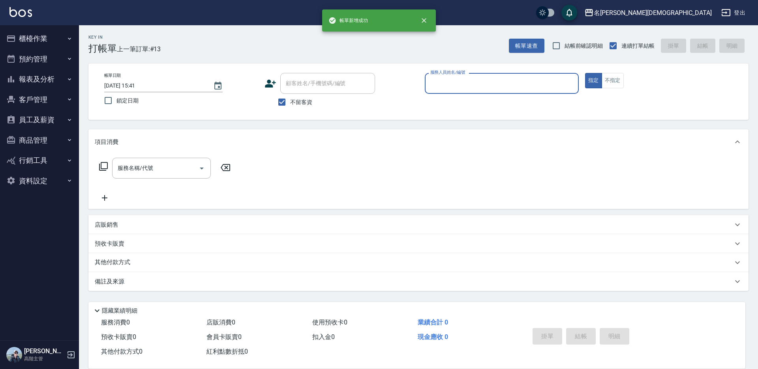
click at [435, 84] on input "服務人員姓名/編號" at bounding box center [501, 84] width 147 height 14
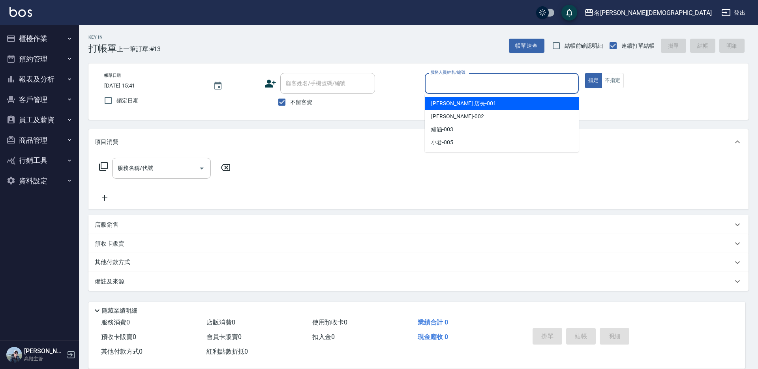
click at [436, 99] on div "[PERSON_NAME] 店長 -001" at bounding box center [502, 103] width 154 height 13
type input "[PERSON_NAME] 店長-001"
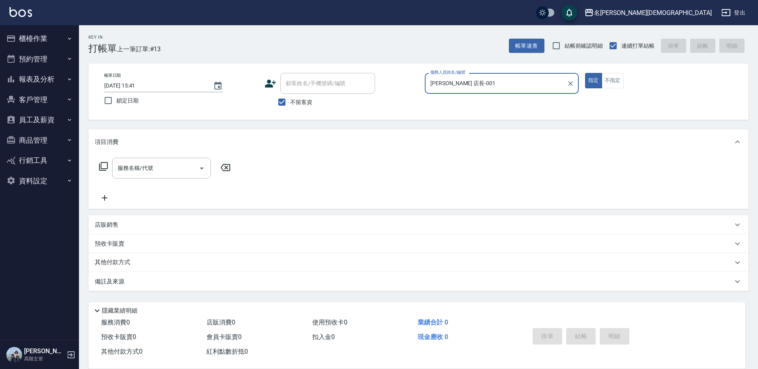
click at [102, 164] on icon at bounding box center [103, 166] width 9 height 9
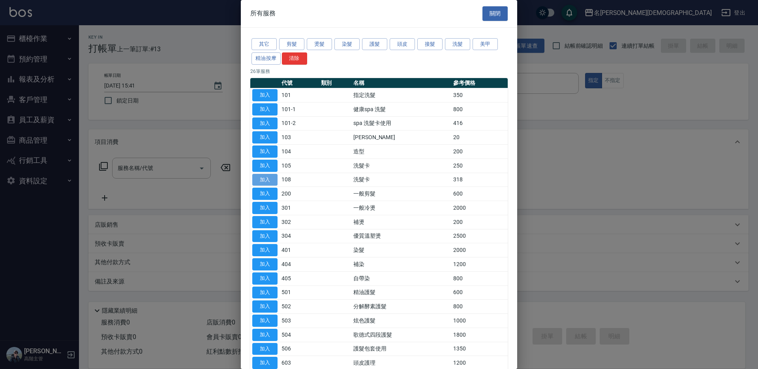
click at [271, 180] on button "加入" at bounding box center [264, 180] width 25 height 12
type input "洗髮卡(108)"
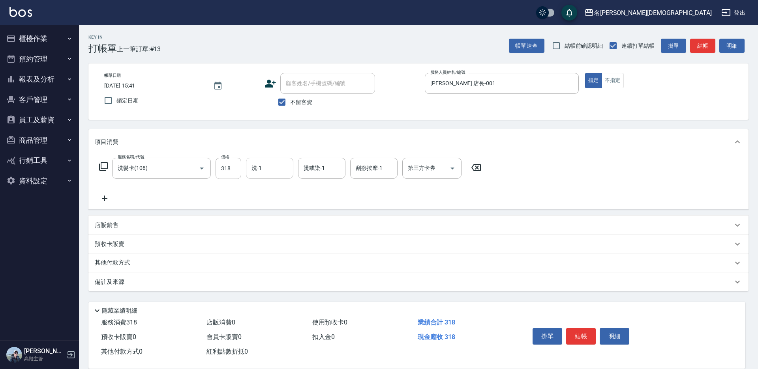
click at [261, 170] on div "洗-1 洗-1" at bounding box center [269, 168] width 47 height 21
drag, startPoint x: 268, startPoint y: 216, endPoint x: 423, endPoint y: 174, distance: 160.5
click at [270, 219] on span "繡涵 -003" at bounding box center [263, 223] width 22 height 8
type input "繡涵-003"
click at [417, 174] on input "第三方卡券" at bounding box center [426, 168] width 40 height 14
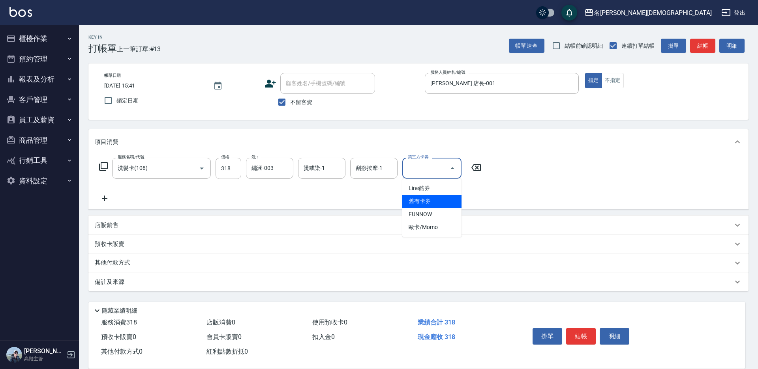
click at [425, 200] on span "舊有卡券" at bounding box center [431, 201] width 59 height 13
type input "舊有卡券"
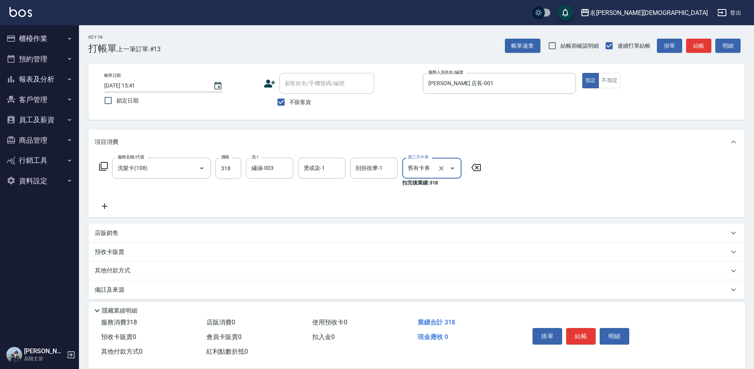
click at [102, 166] on icon at bounding box center [103, 166] width 9 height 9
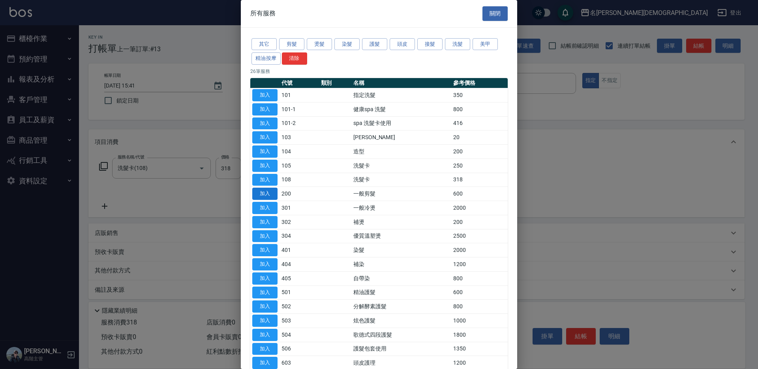
click at [264, 191] on button "加入" at bounding box center [264, 194] width 25 height 12
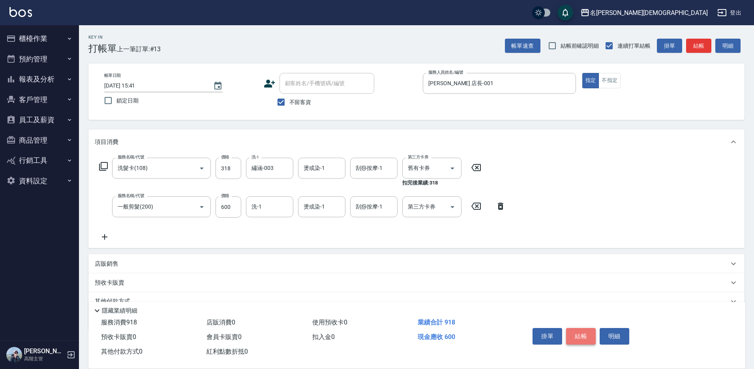
click at [586, 330] on button "結帳" at bounding box center [581, 336] width 30 height 17
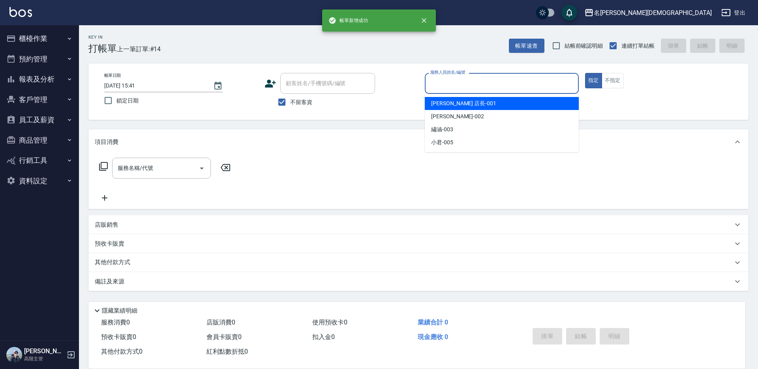
click at [452, 85] on input "服務人員姓名/編號" at bounding box center [501, 84] width 147 height 14
drag, startPoint x: 437, startPoint y: 107, endPoint x: 418, endPoint y: 104, distance: 18.8
click at [437, 107] on span "[PERSON_NAME] 店長 -001" at bounding box center [463, 103] width 65 height 8
type input "[PERSON_NAME] 店長-001"
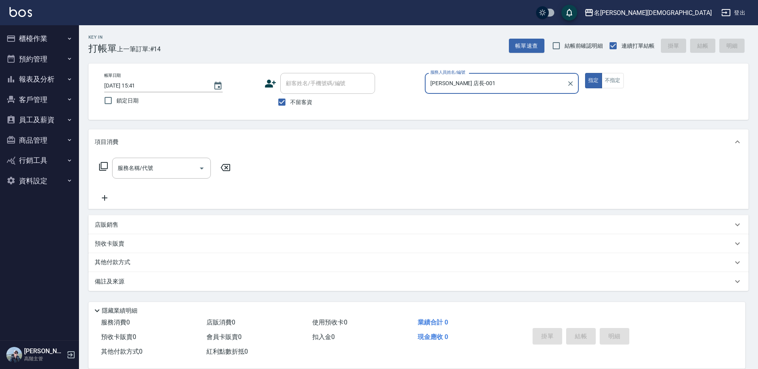
click at [104, 167] on icon at bounding box center [103, 166] width 9 height 9
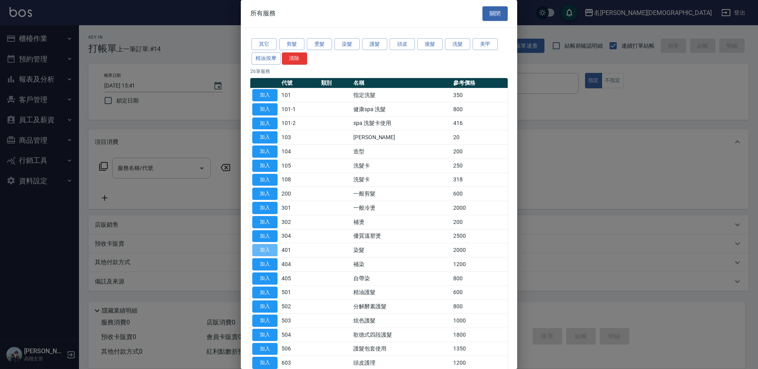
click at [263, 246] on button "加入" at bounding box center [264, 250] width 25 height 12
type input "染髮(401)"
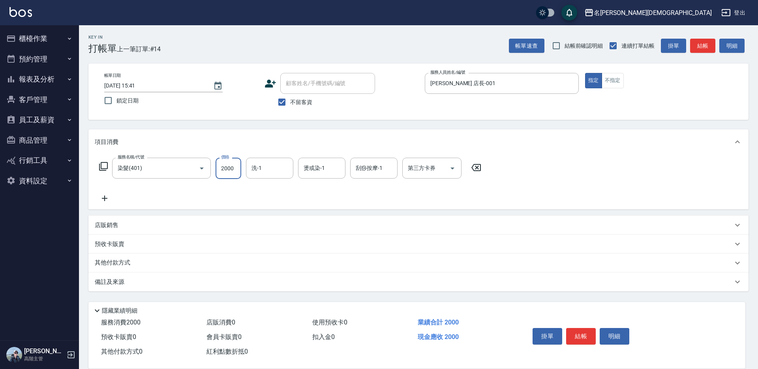
click at [224, 172] on input "2000" at bounding box center [228, 168] width 26 height 21
type input "2400"
click at [102, 167] on icon at bounding box center [103, 166] width 9 height 9
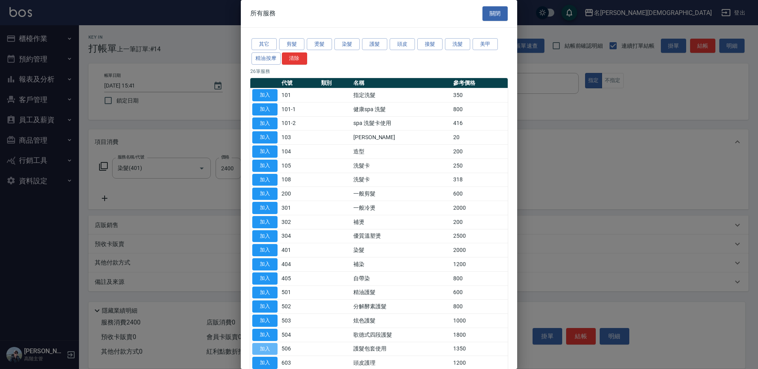
drag, startPoint x: 262, startPoint y: 352, endPoint x: 250, endPoint y: 300, distance: 53.4
click at [262, 352] on button "加入" at bounding box center [264, 349] width 25 height 12
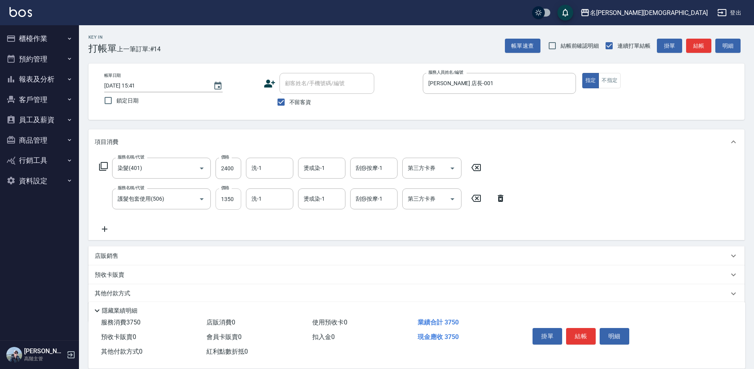
click at [226, 202] on input "1350" at bounding box center [228, 199] width 26 height 21
type input "750"
drag, startPoint x: 412, startPoint y: 197, endPoint x: 421, endPoint y: 209, distance: 14.9
click at [413, 197] on div "第三方卡券 第三方卡券" at bounding box center [431, 199] width 59 height 21
drag, startPoint x: 422, startPoint y: 229, endPoint x: 387, endPoint y: 214, distance: 37.7
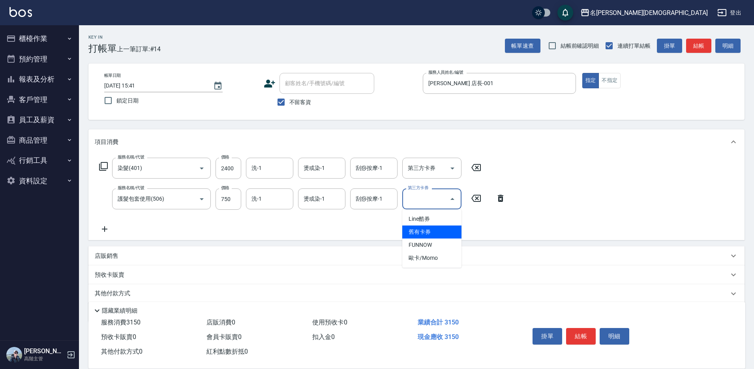
click at [422, 229] on span "舊有卡券" at bounding box center [431, 232] width 59 height 13
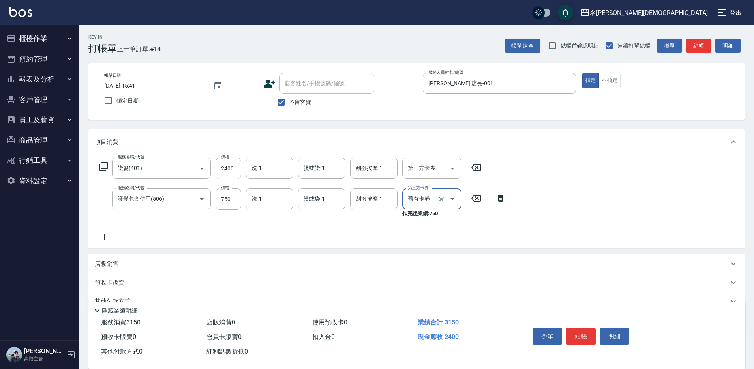
type input "舊有卡券"
click at [269, 169] on input "洗-1" at bounding box center [269, 168] width 40 height 14
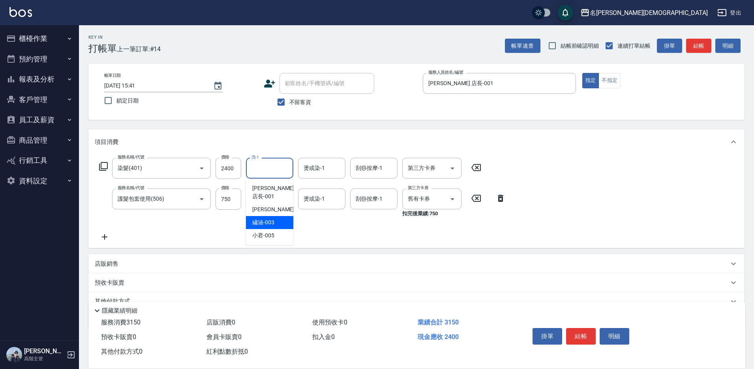
click at [268, 219] on span "繡涵 -003" at bounding box center [263, 223] width 22 height 8
type input "繡涵-003"
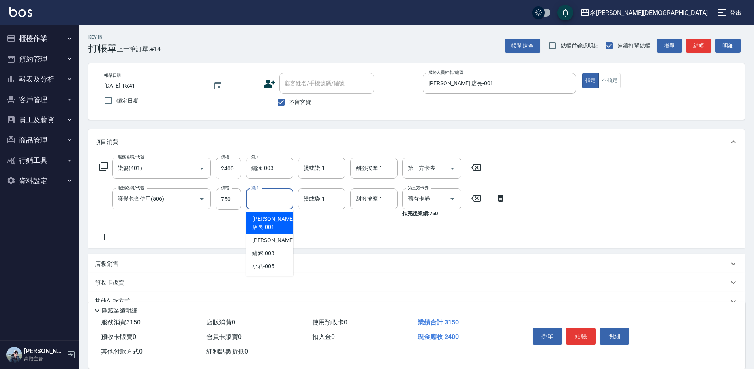
click at [257, 198] on input "洗-1" at bounding box center [269, 199] width 40 height 14
drag, startPoint x: 266, startPoint y: 241, endPoint x: 311, endPoint y: 260, distance: 48.8
click at [266, 249] on span "繡涵 -003" at bounding box center [263, 253] width 22 height 8
type input "繡涵-003"
click at [577, 338] on button "結帳" at bounding box center [581, 336] width 30 height 17
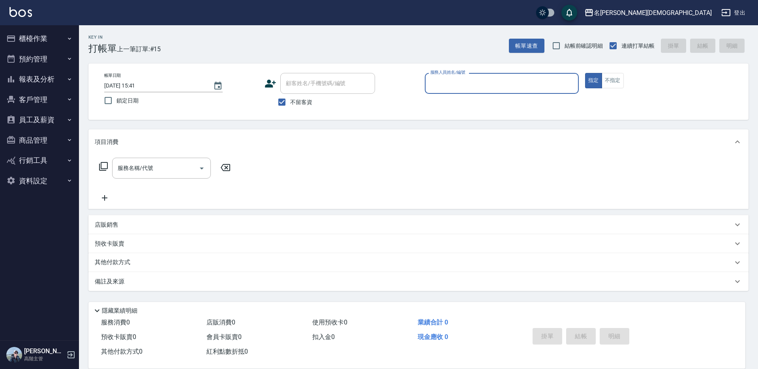
click at [48, 35] on button "櫃檯作業" at bounding box center [39, 38] width 73 height 21
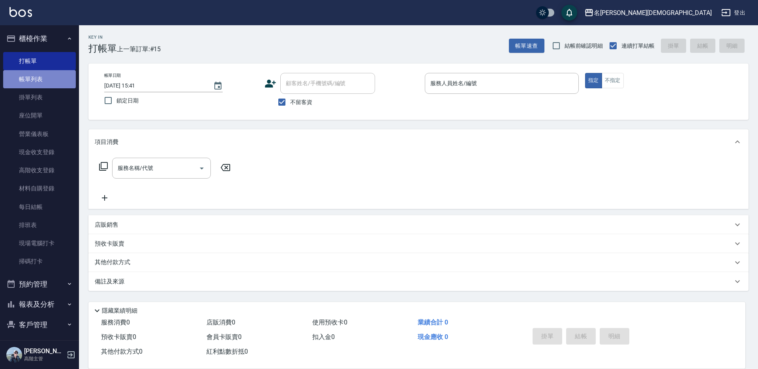
click at [39, 84] on link "帳單列表" at bounding box center [39, 79] width 73 height 18
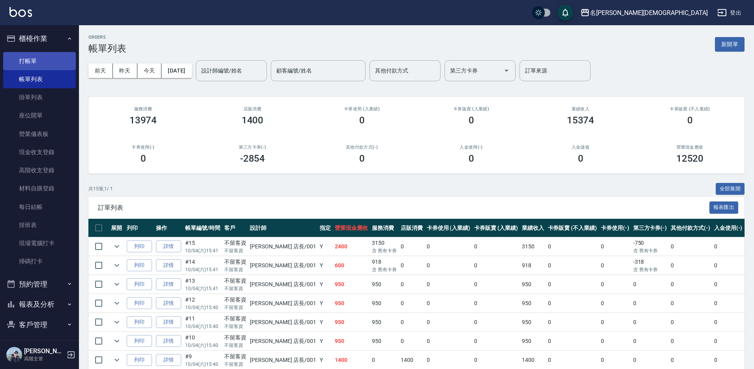
click at [42, 57] on link "打帳單" at bounding box center [39, 61] width 73 height 18
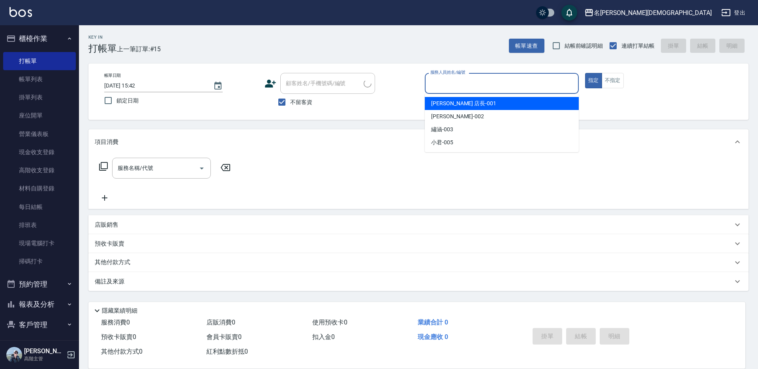
click at [467, 80] on input "服務人員姓名/編號" at bounding box center [501, 84] width 147 height 14
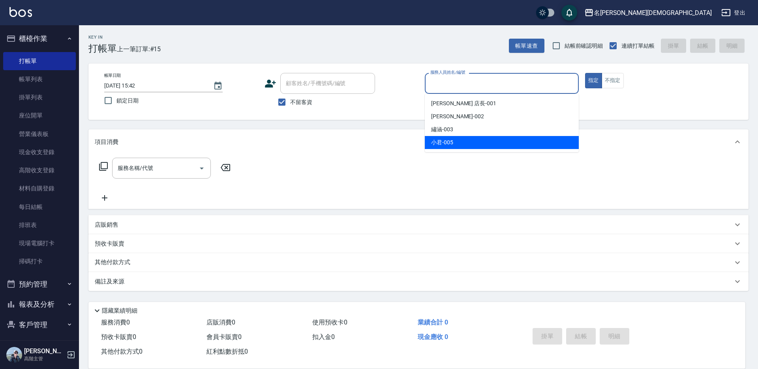
click at [479, 140] on div "小君 -005" at bounding box center [502, 142] width 154 height 13
type input "小君-005"
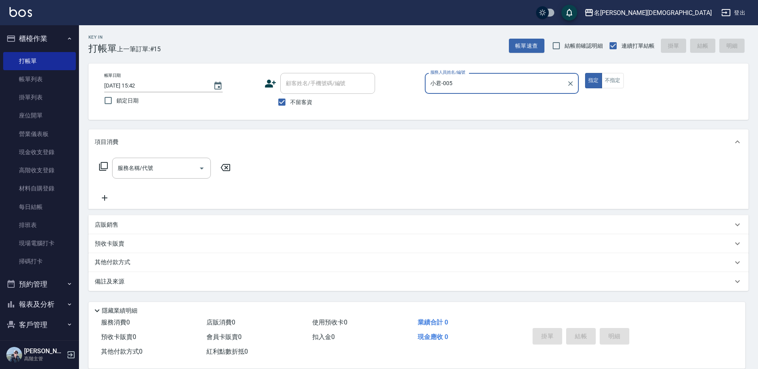
click at [103, 165] on icon at bounding box center [103, 166] width 9 height 9
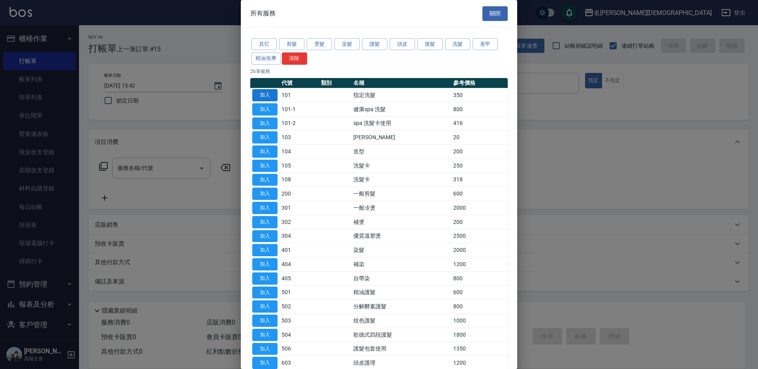
click at [264, 92] on button "加入" at bounding box center [264, 95] width 25 height 12
type input "指定洗髮(101)"
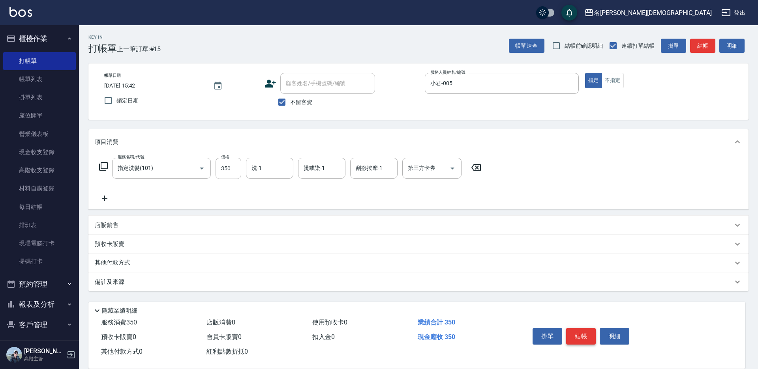
click at [585, 330] on button "結帳" at bounding box center [581, 336] width 30 height 17
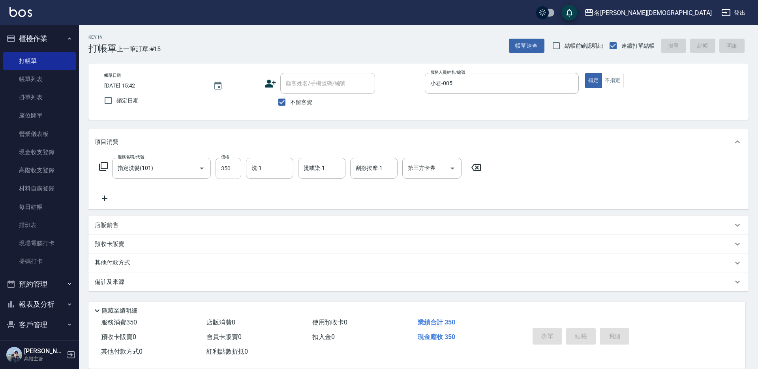
type input "[DATE] 15:43"
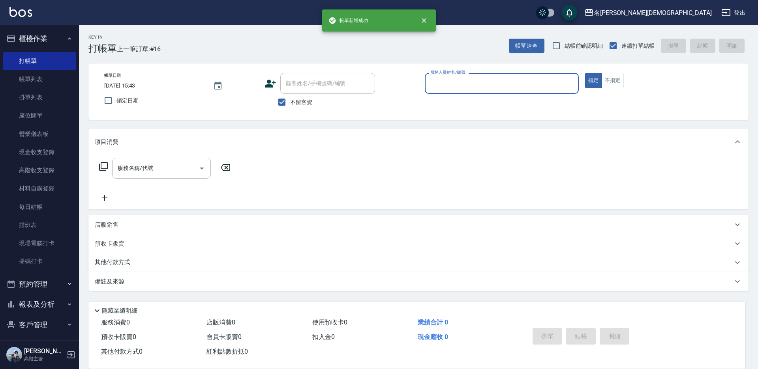
click at [450, 84] on input "服務人員姓名/編號" at bounding box center [501, 84] width 147 height 14
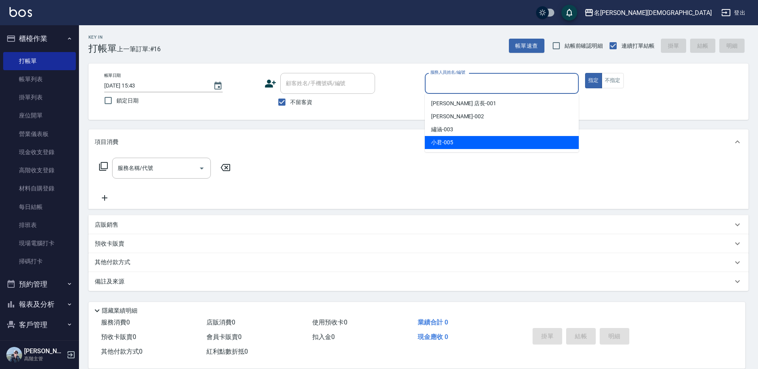
drag, startPoint x: 447, startPoint y: 142, endPoint x: 395, endPoint y: 142, distance: 52.5
click at [446, 142] on span "小君 -005" at bounding box center [442, 143] width 22 height 8
type input "小君-005"
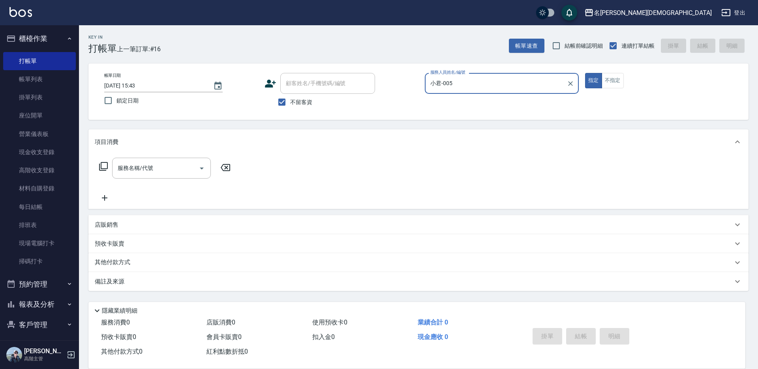
click at [103, 164] on icon at bounding box center [103, 166] width 9 height 9
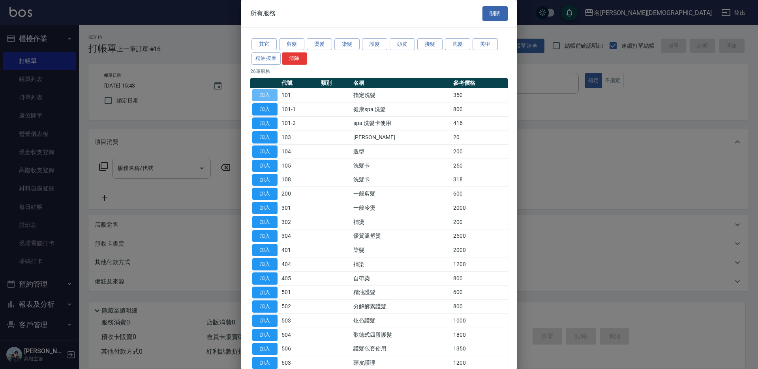
drag, startPoint x: 269, startPoint y: 94, endPoint x: 358, endPoint y: 206, distance: 143.2
click at [269, 94] on button "加入" at bounding box center [264, 95] width 25 height 12
type input "指定洗髮(101)"
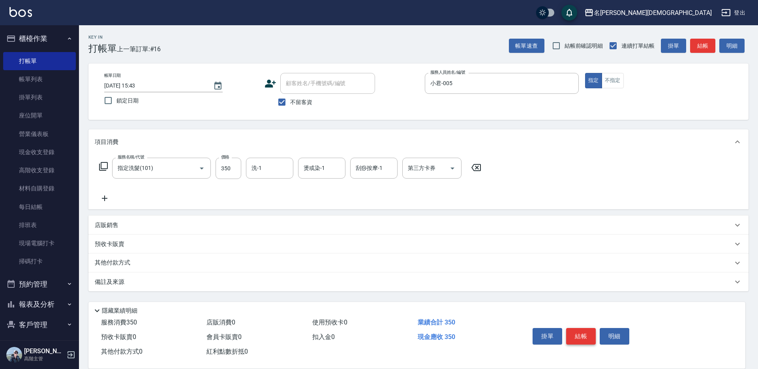
click at [577, 332] on button "結帳" at bounding box center [581, 336] width 30 height 17
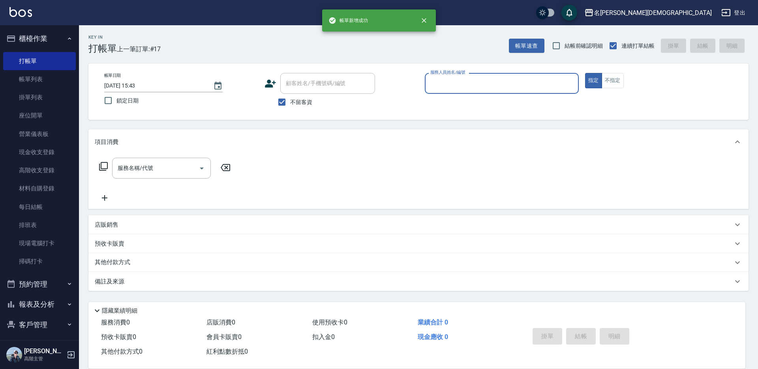
drag, startPoint x: 452, startPoint y: 85, endPoint x: 453, endPoint y: 90, distance: 4.8
click at [453, 85] on input "服務人員姓名/編號" at bounding box center [501, 84] width 147 height 14
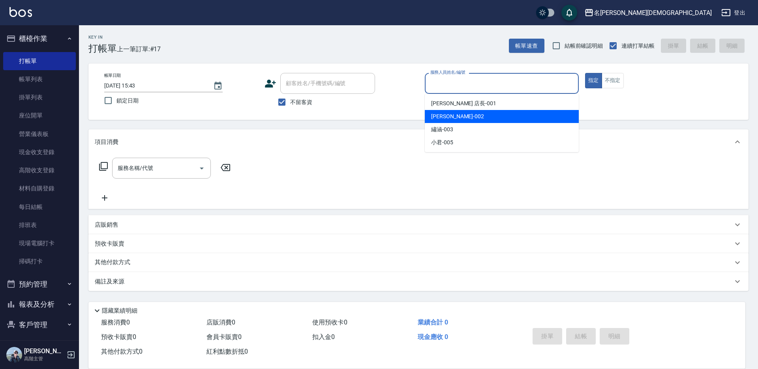
click at [453, 114] on div "香香 -002" at bounding box center [502, 116] width 154 height 13
type input "香香-002"
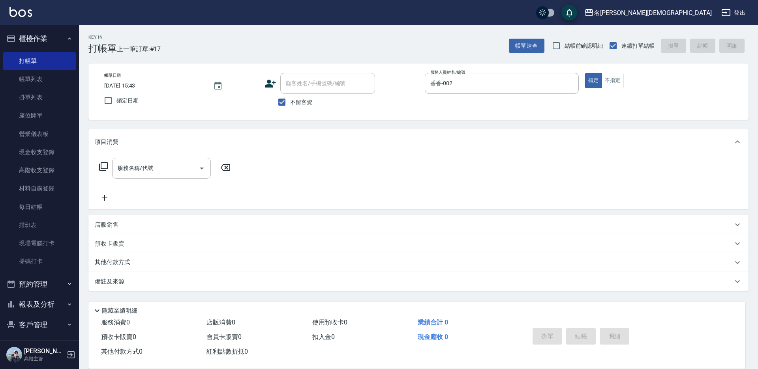
click at [99, 165] on icon at bounding box center [103, 166] width 9 height 9
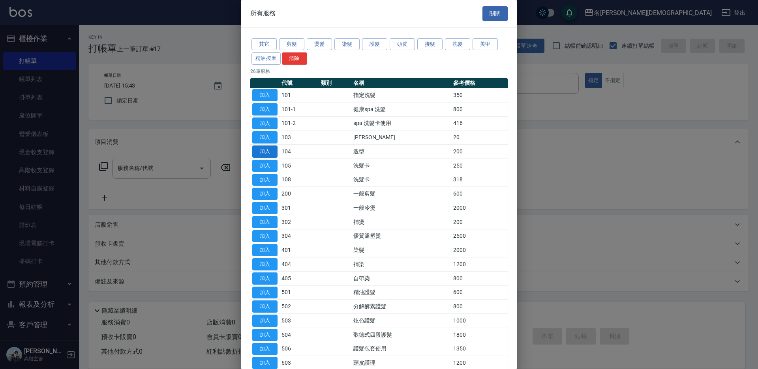
click at [265, 148] on button "加入" at bounding box center [264, 152] width 25 height 12
type input "造型(104)"
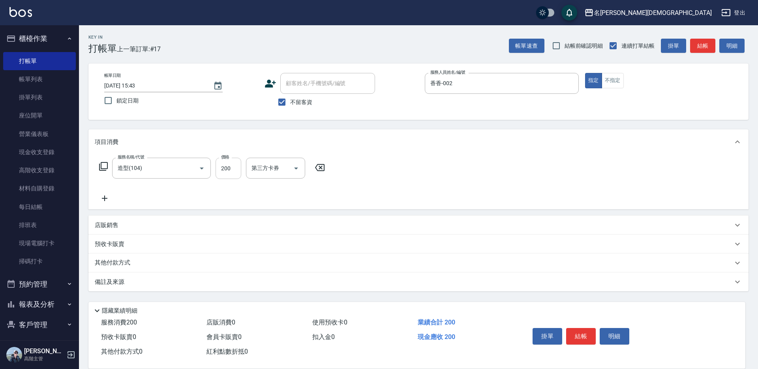
click at [230, 168] on input "200" at bounding box center [228, 168] width 26 height 21
type input "300"
click at [569, 335] on button "結帳" at bounding box center [581, 336] width 30 height 17
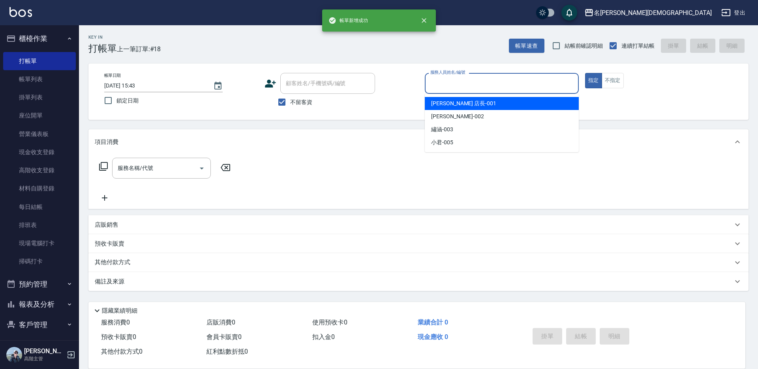
drag, startPoint x: 447, startPoint y: 89, endPoint x: 447, endPoint y: 114, distance: 24.9
click at [447, 90] on input "服務人員姓名/編號" at bounding box center [501, 84] width 147 height 14
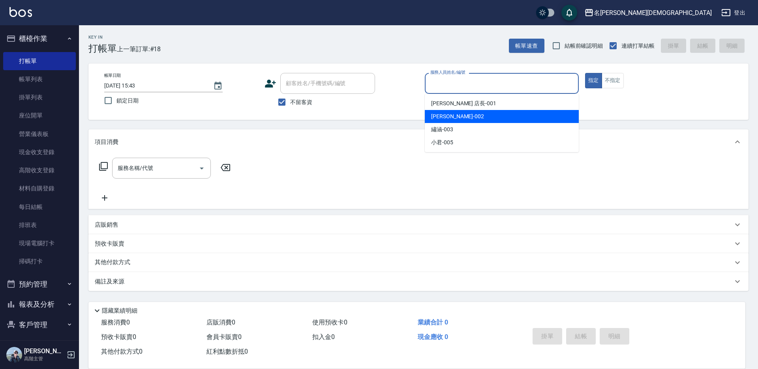
click at [446, 118] on span "香香 -002" at bounding box center [457, 116] width 53 height 8
type input "香香-002"
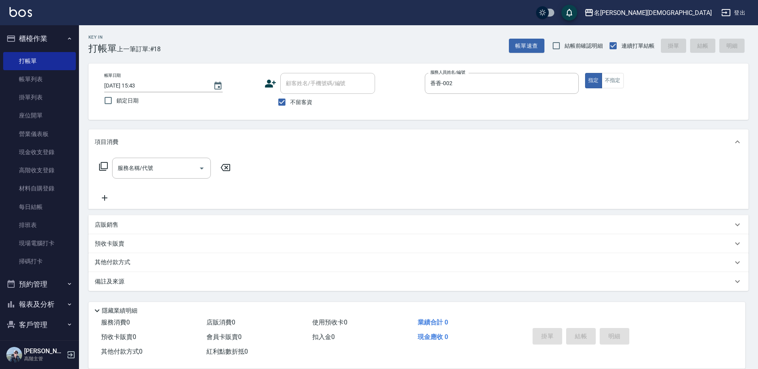
click at [102, 167] on icon at bounding box center [103, 166] width 9 height 9
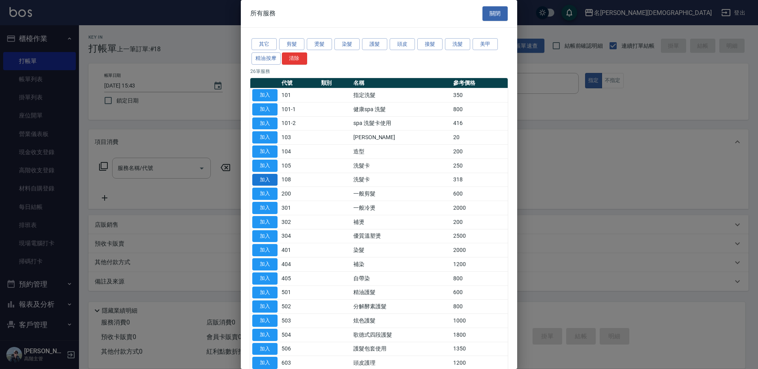
click at [273, 178] on button "加入" at bounding box center [264, 180] width 25 height 12
type input "洗髮卡(108)"
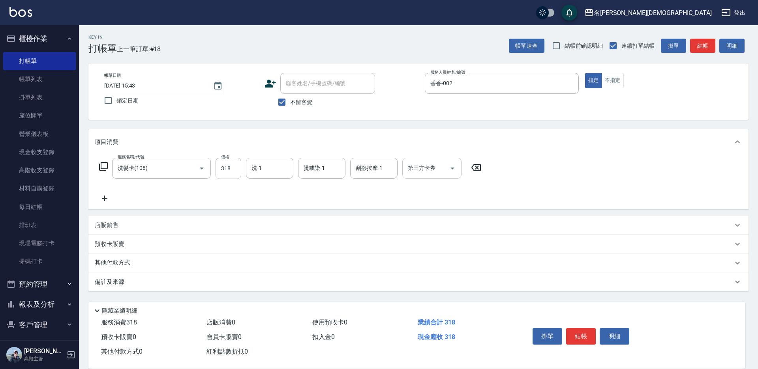
click at [426, 169] on div "第三方卡券 第三方卡券" at bounding box center [431, 168] width 59 height 21
drag, startPoint x: 419, startPoint y: 199, endPoint x: 476, endPoint y: 230, distance: 65.9
click at [419, 199] on span "舊有卡券" at bounding box center [431, 201] width 59 height 13
type input "舊有卡券"
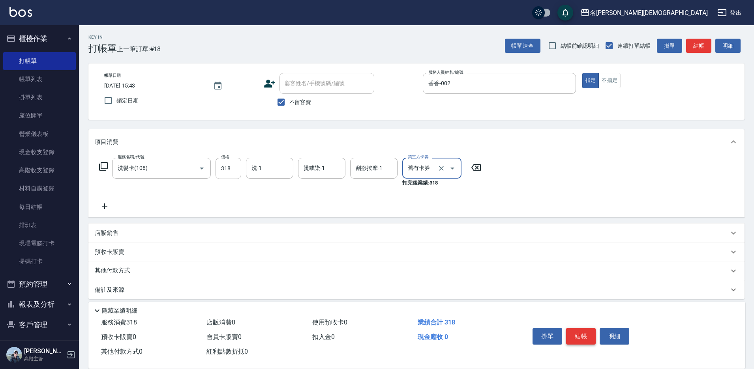
click at [585, 334] on button "結帳" at bounding box center [581, 336] width 30 height 17
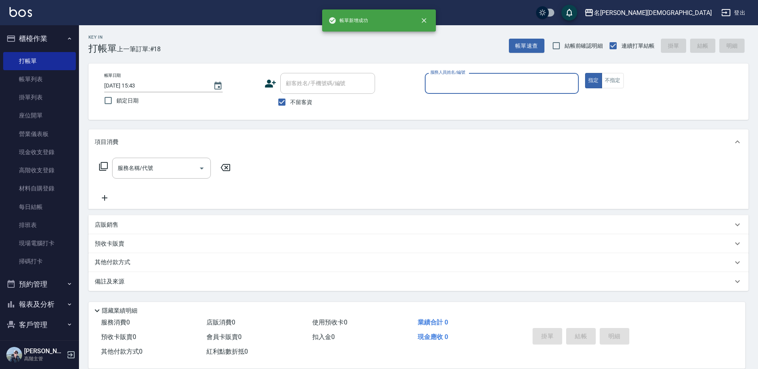
click at [441, 87] on input "服務人員姓名/編號" at bounding box center [501, 84] width 147 height 14
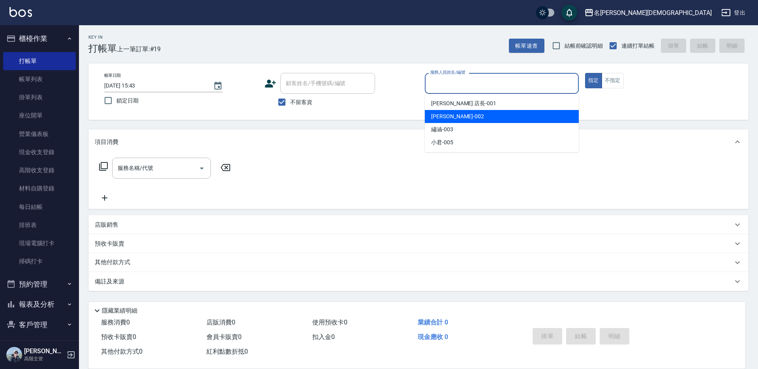
click at [435, 120] on span "香香 -002" at bounding box center [457, 116] width 53 height 8
type input "香香-002"
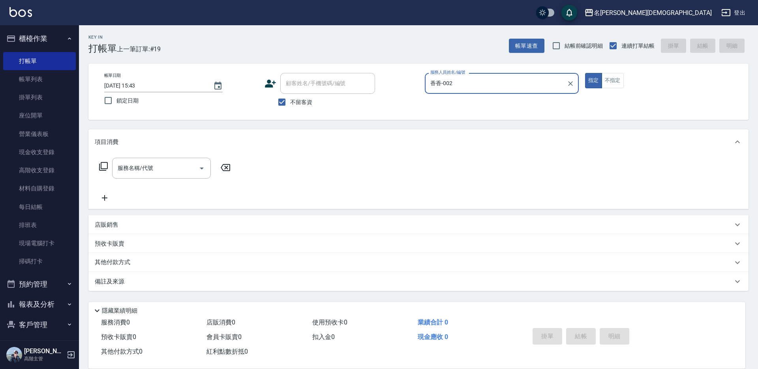
click at [100, 166] on icon at bounding box center [103, 166] width 9 height 9
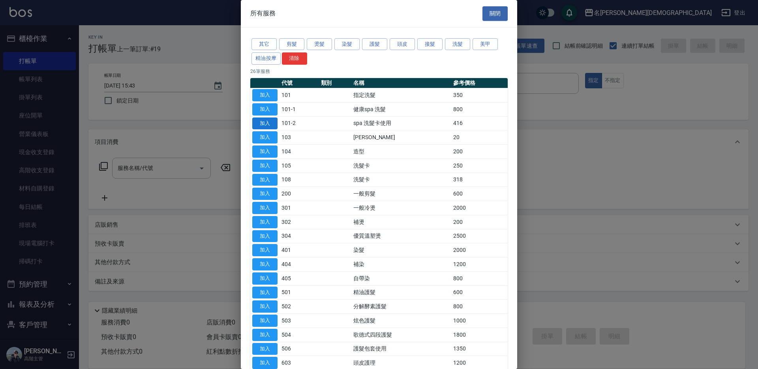
click at [269, 122] on button "加入" at bounding box center [264, 124] width 25 height 12
type input "spa 洗髮卡使用(101-2)"
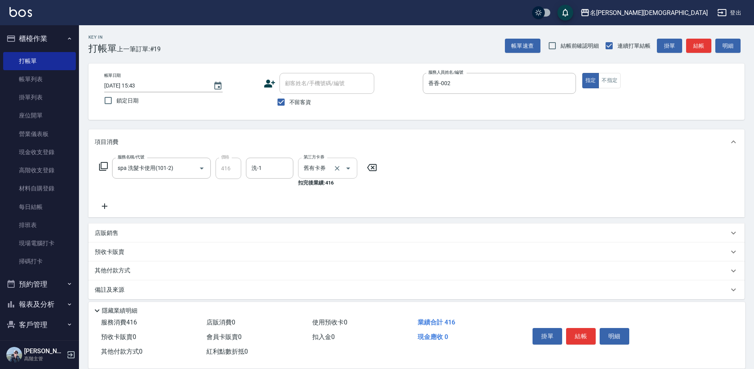
click at [311, 168] on input "舊有卡券" at bounding box center [317, 168] width 30 height 14
click at [313, 199] on span "舊有卡券" at bounding box center [327, 201] width 59 height 13
click at [573, 329] on button "結帳" at bounding box center [581, 336] width 30 height 17
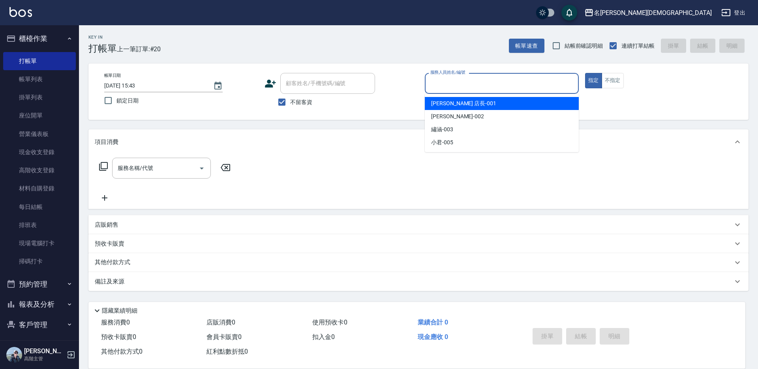
click at [437, 87] on input "服務人員姓名/編號" at bounding box center [501, 84] width 147 height 14
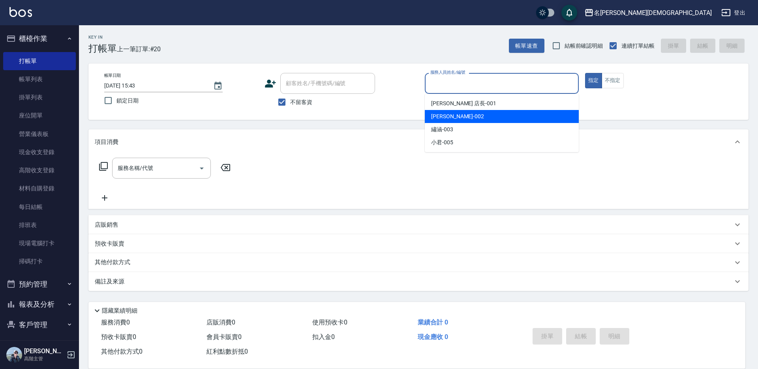
click at [440, 120] on span "香香 -002" at bounding box center [457, 116] width 53 height 8
type input "香香-002"
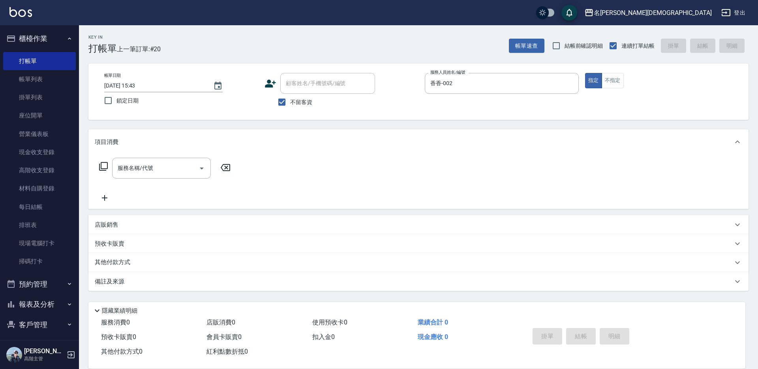
click at [104, 166] on icon at bounding box center [103, 166] width 9 height 9
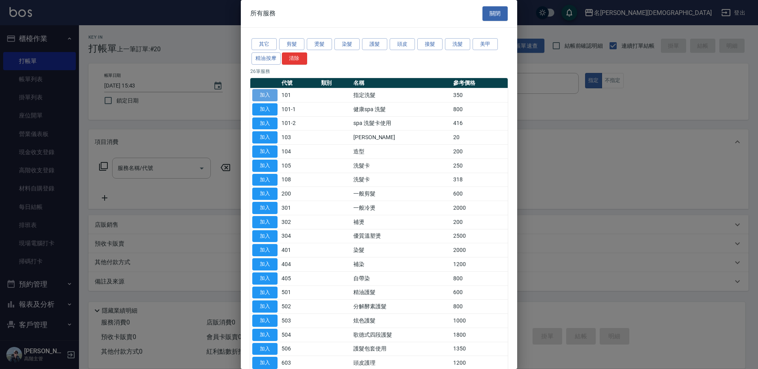
click at [262, 94] on button "加入" at bounding box center [264, 95] width 25 height 12
type input "指定洗髮(101)"
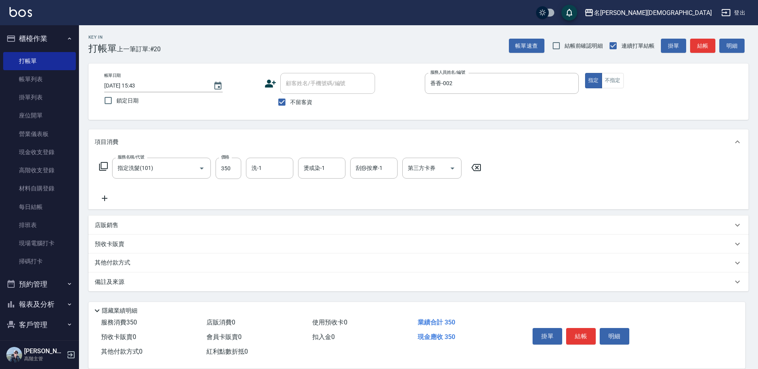
click at [106, 167] on icon at bounding box center [103, 166] width 9 height 9
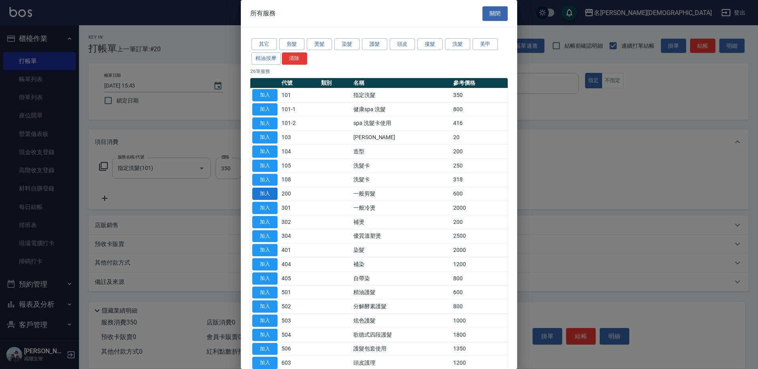
click at [271, 190] on button "加入" at bounding box center [264, 194] width 25 height 12
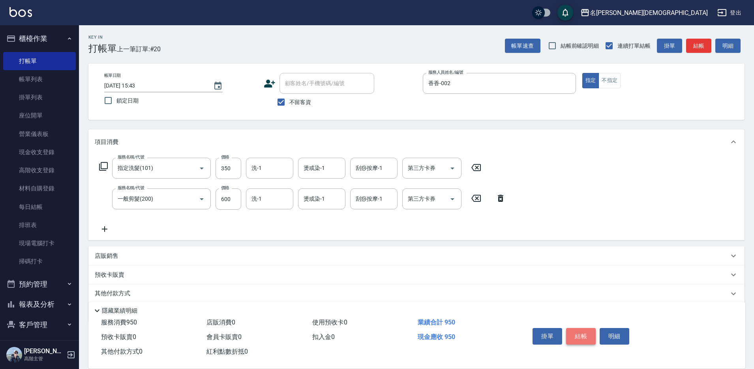
click at [576, 332] on button "結帳" at bounding box center [581, 336] width 30 height 17
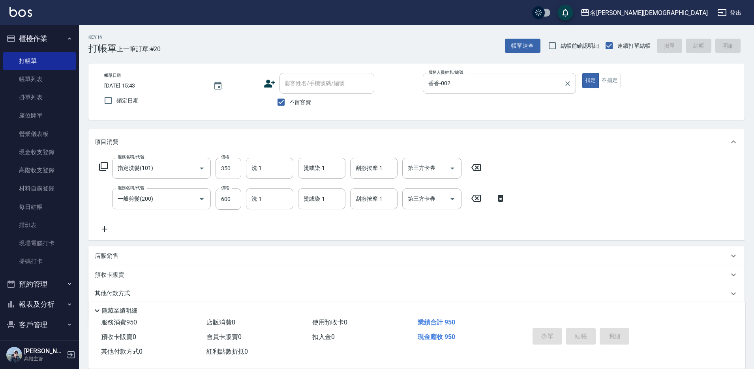
type input "[DATE] 15:44"
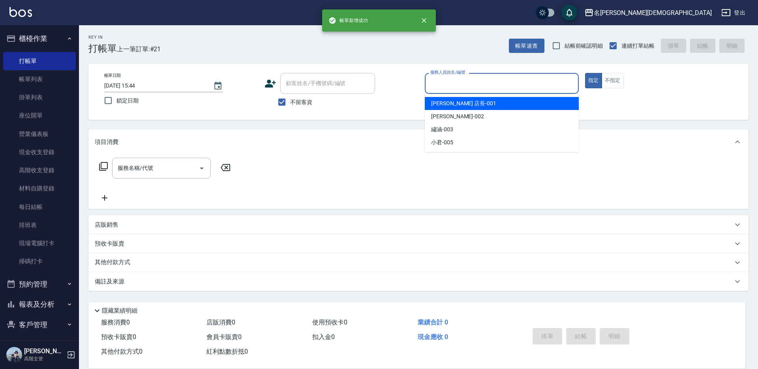
click at [435, 84] on input "服務人員姓名/編號" at bounding box center [501, 84] width 147 height 14
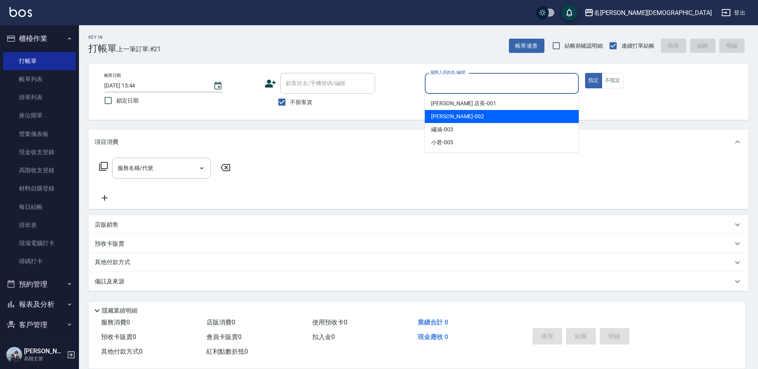
drag, startPoint x: 436, startPoint y: 117, endPoint x: 376, endPoint y: 120, distance: 60.1
click at [436, 117] on span "香香 -002" at bounding box center [457, 116] width 53 height 8
type input "香香-002"
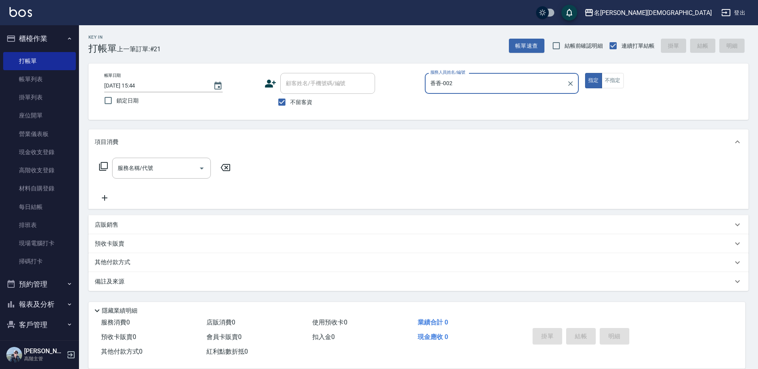
click at [101, 166] on icon at bounding box center [103, 166] width 9 height 9
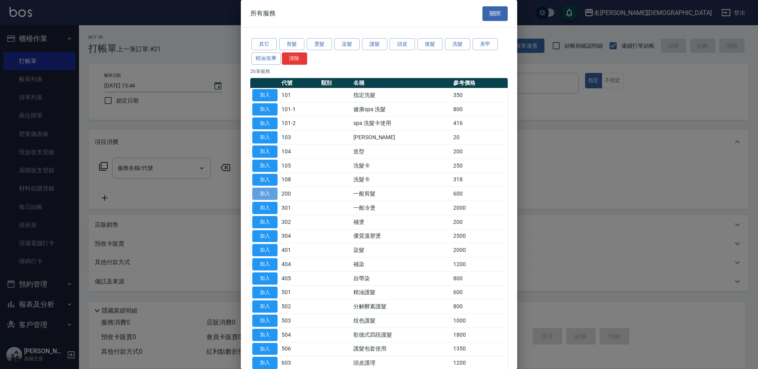
click at [260, 191] on button "加入" at bounding box center [264, 194] width 25 height 12
type input "一般剪髮(200)"
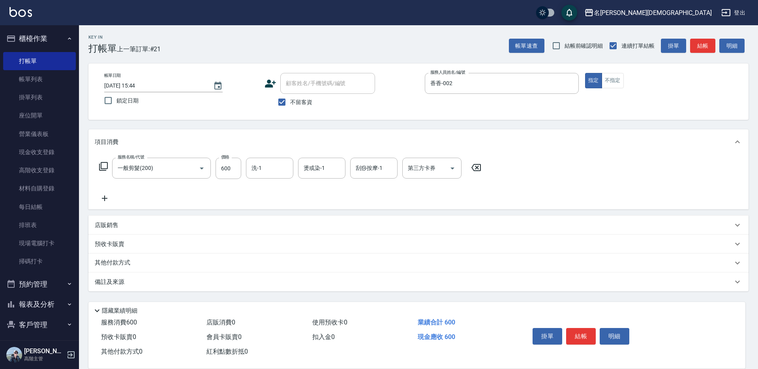
click at [101, 166] on icon at bounding box center [103, 166] width 9 height 9
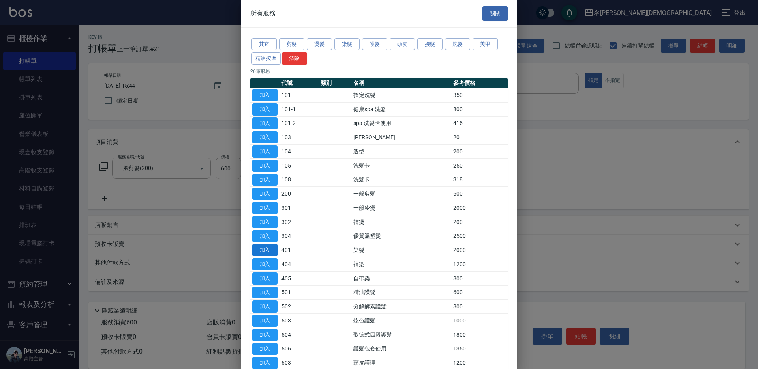
click at [274, 245] on button "加入" at bounding box center [264, 250] width 25 height 12
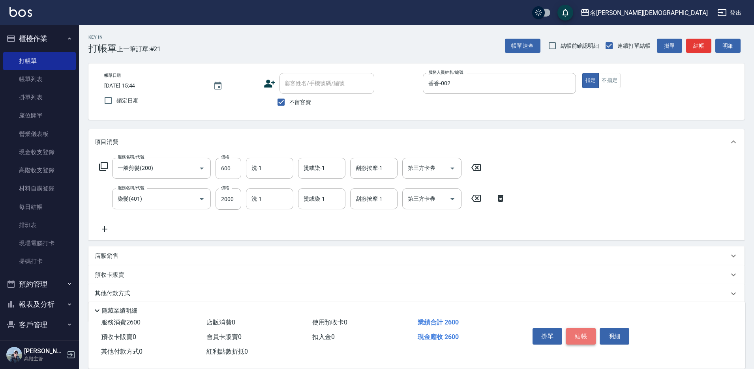
click at [576, 332] on button "結帳" at bounding box center [581, 336] width 30 height 17
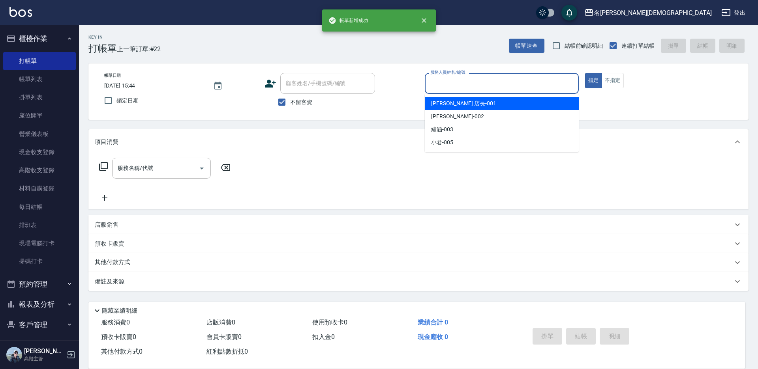
click at [446, 85] on input "服務人員姓名/編號" at bounding box center [501, 84] width 147 height 14
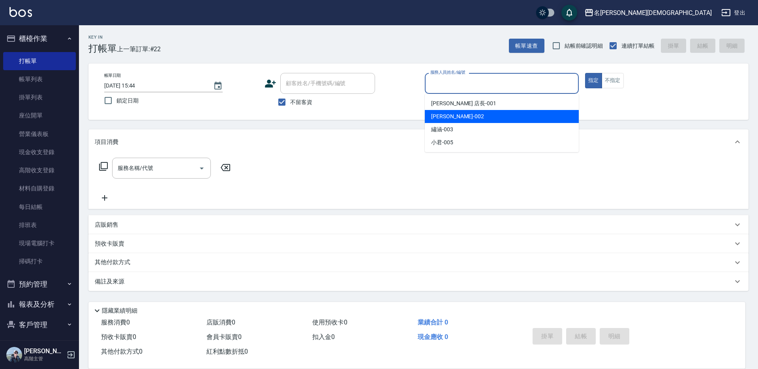
click at [448, 116] on span "香香 -002" at bounding box center [457, 116] width 53 height 8
type input "香香-002"
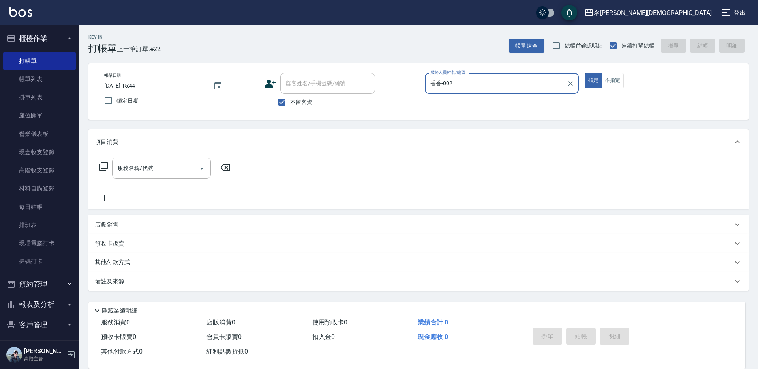
click at [103, 166] on icon at bounding box center [103, 166] width 9 height 9
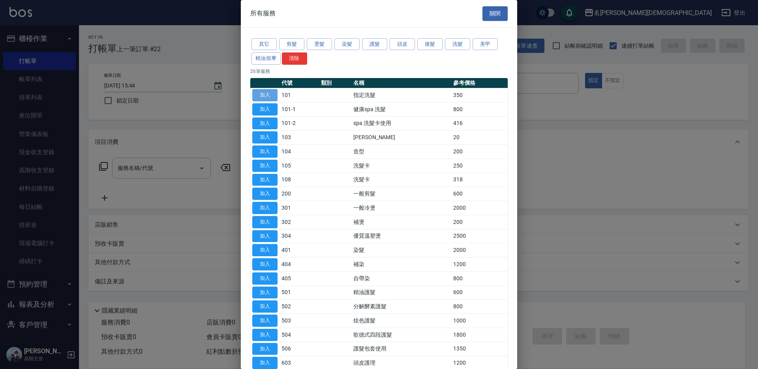
click at [261, 92] on button "加入" at bounding box center [264, 95] width 25 height 12
type input "指定洗髮(101)"
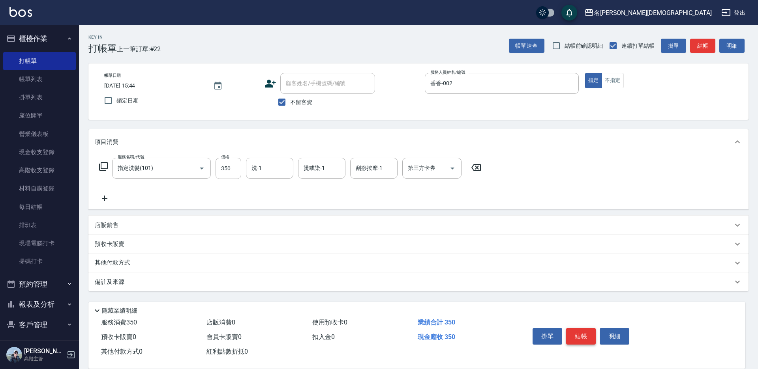
click at [579, 334] on button "結帳" at bounding box center [581, 336] width 30 height 17
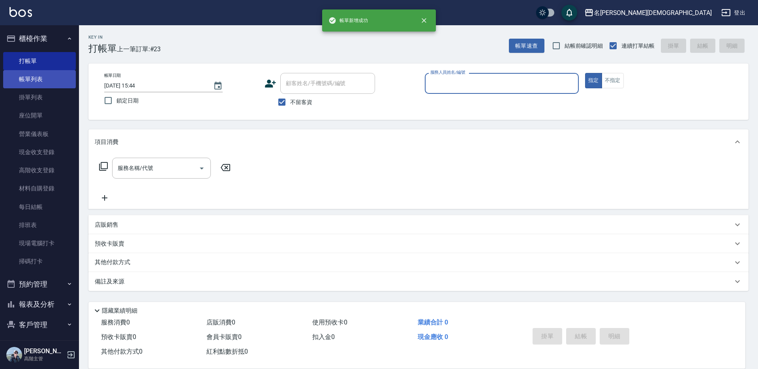
click at [24, 77] on link "帳單列表" at bounding box center [39, 79] width 73 height 18
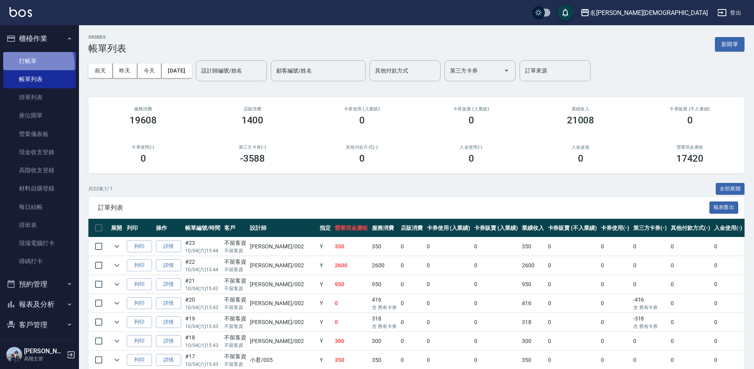
click at [32, 65] on link "打帳單" at bounding box center [39, 61] width 73 height 18
